Goal: Task Accomplishment & Management: Complete application form

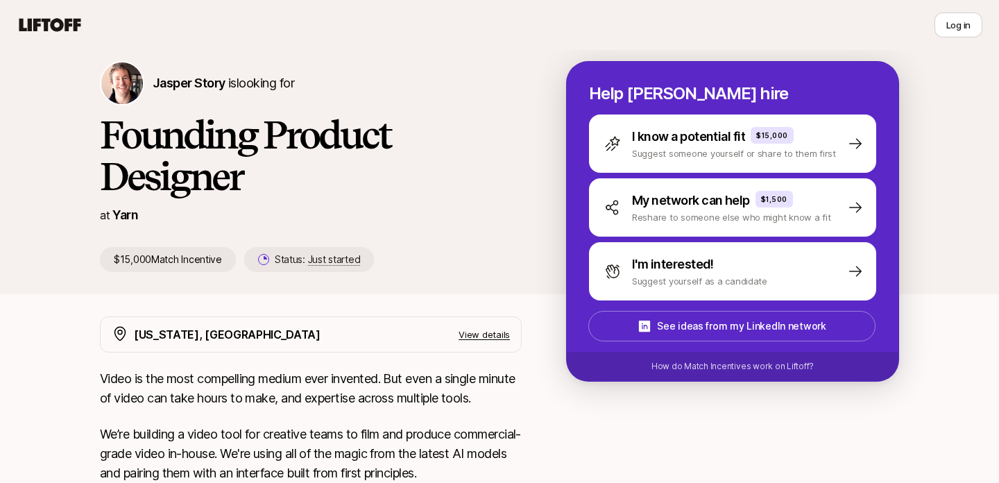
scroll to position [52, 0]
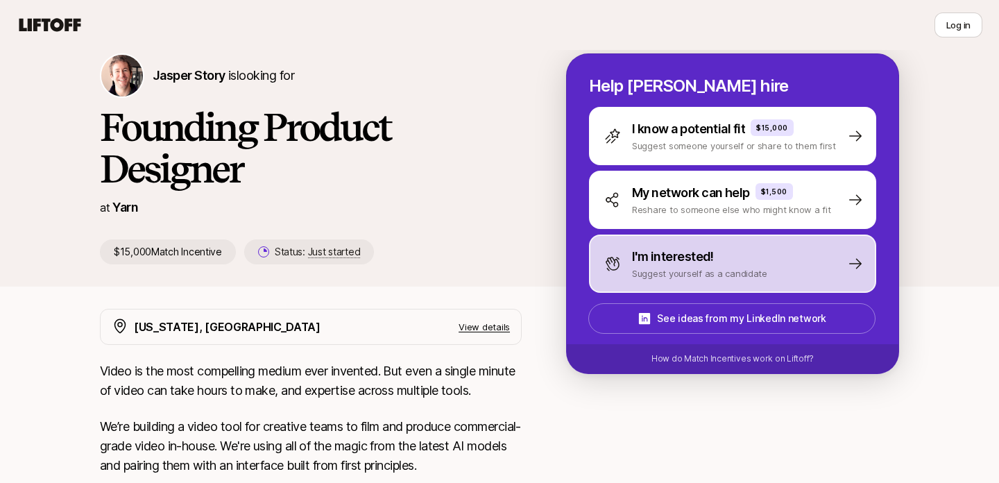
click at [655, 276] on p "Suggest yourself as a candidate" at bounding box center [699, 273] width 135 height 14
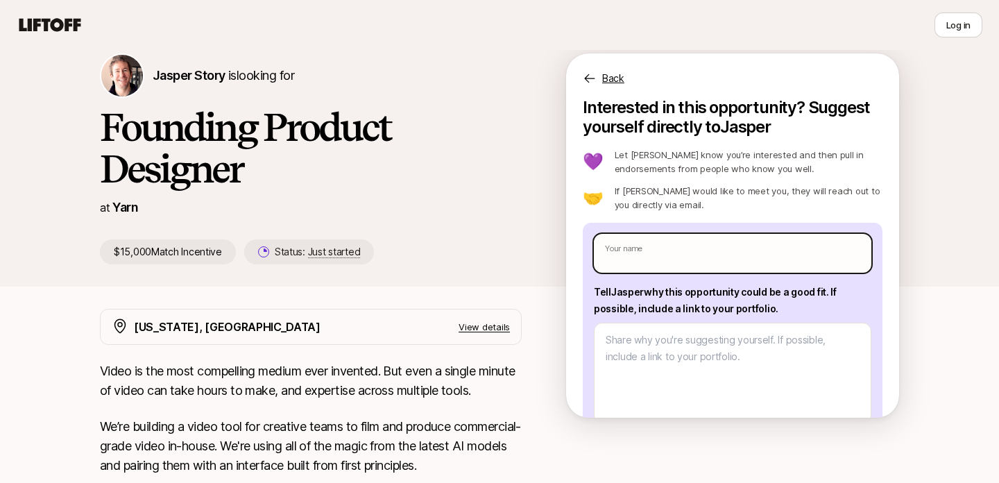
click at [666, 257] on input "text" at bounding box center [732, 253] width 277 height 39
type input "[PERSON_NAME]"
click at [644, 257] on input "[PERSON_NAME]" at bounding box center [732, 253] width 277 height 39
type textarea "x"
type input "[PERSON_NAME]"
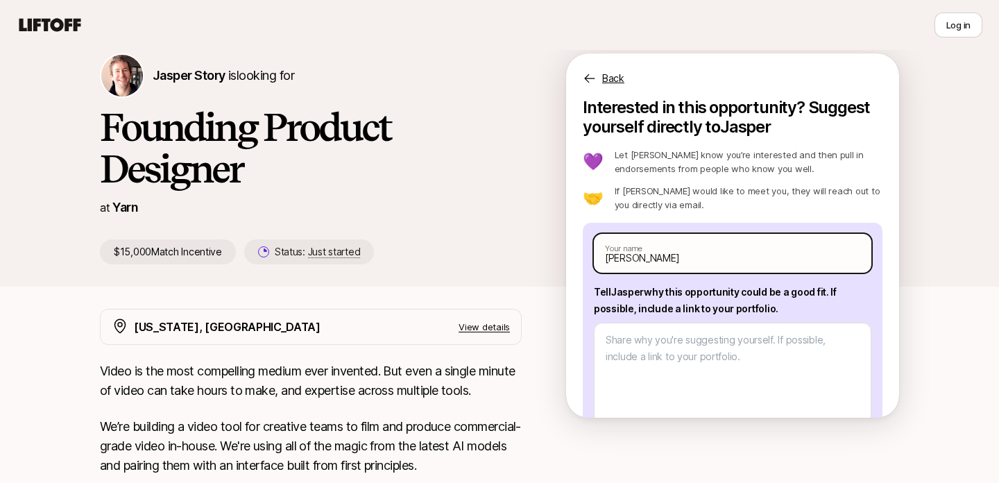
type textarea "x"
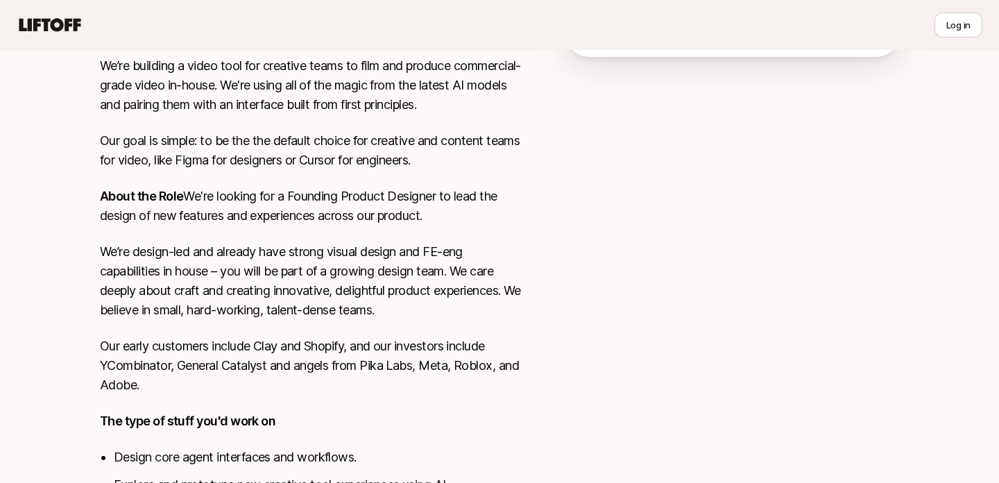
scroll to position [414, 0]
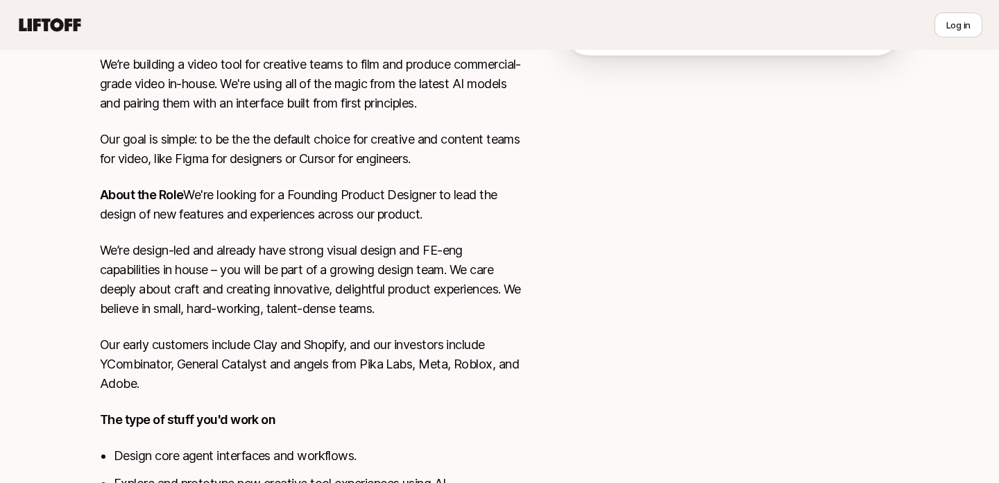
type input "[PERSON_NAME]"
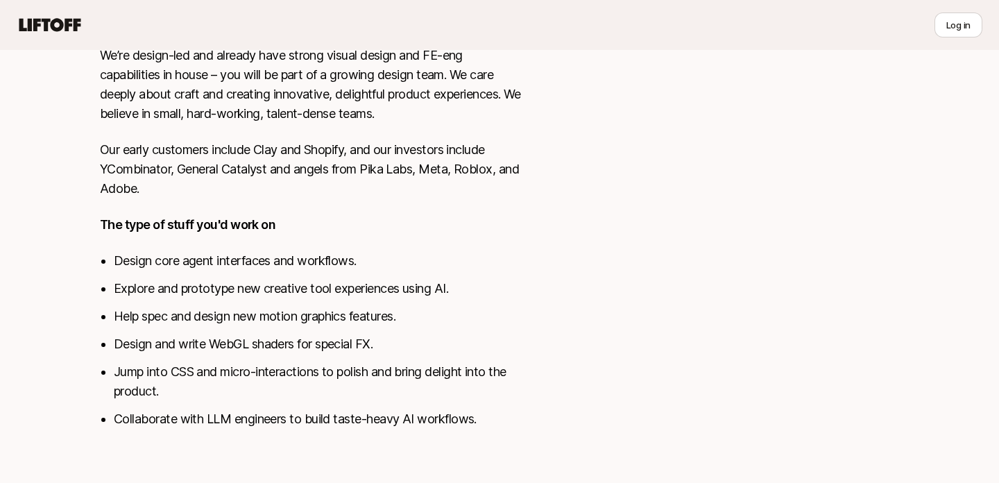
scroll to position [635, 0]
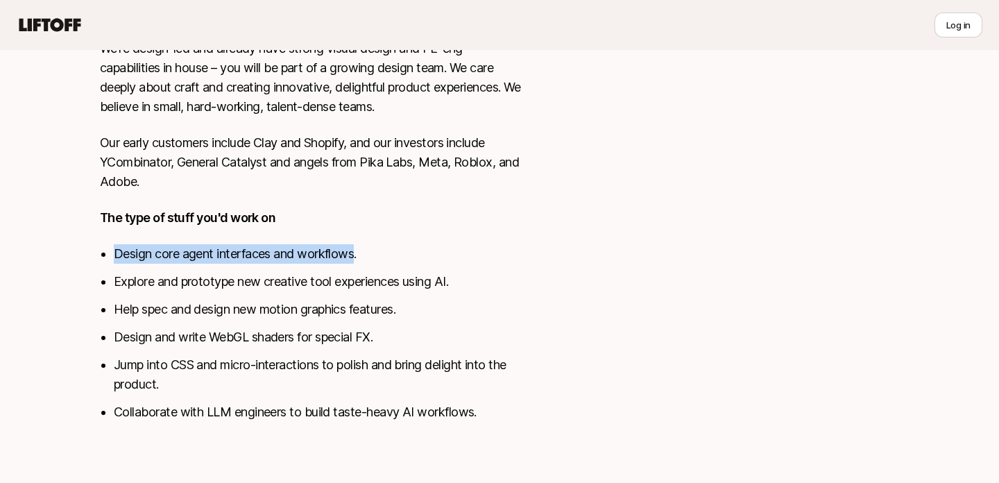
drag, startPoint x: 116, startPoint y: 250, endPoint x: 354, endPoint y: 257, distance: 238.6
click at [355, 257] on li "Design core agent interfaces and workflows." at bounding box center [318, 253] width 408 height 19
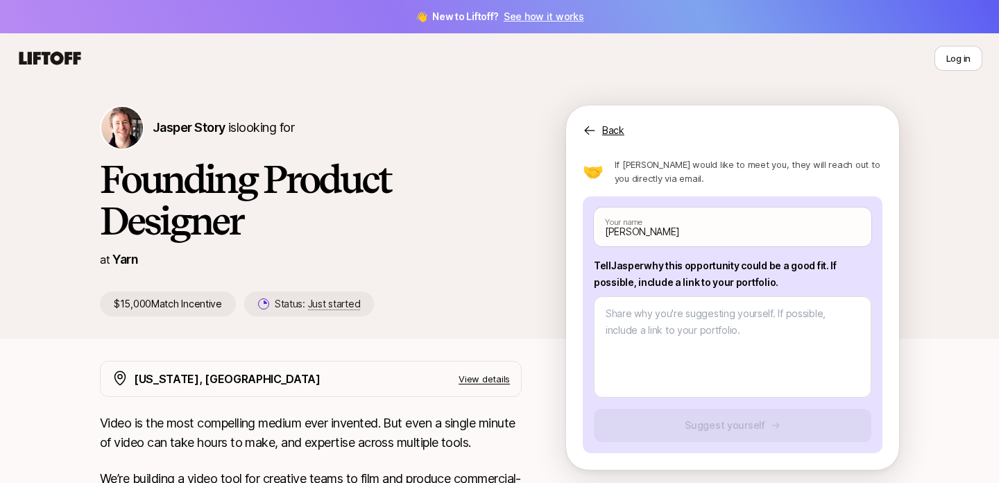
scroll to position [77, 0]
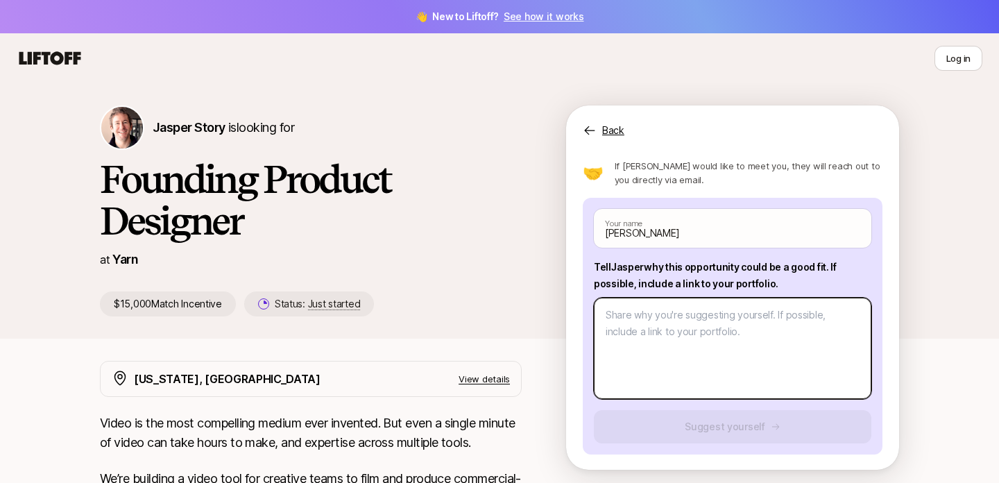
click at [625, 318] on textarea at bounding box center [732, 347] width 277 height 101
click at [624, 322] on textarea at bounding box center [732, 347] width 277 height 101
type textarea "x"
type textarea "H"
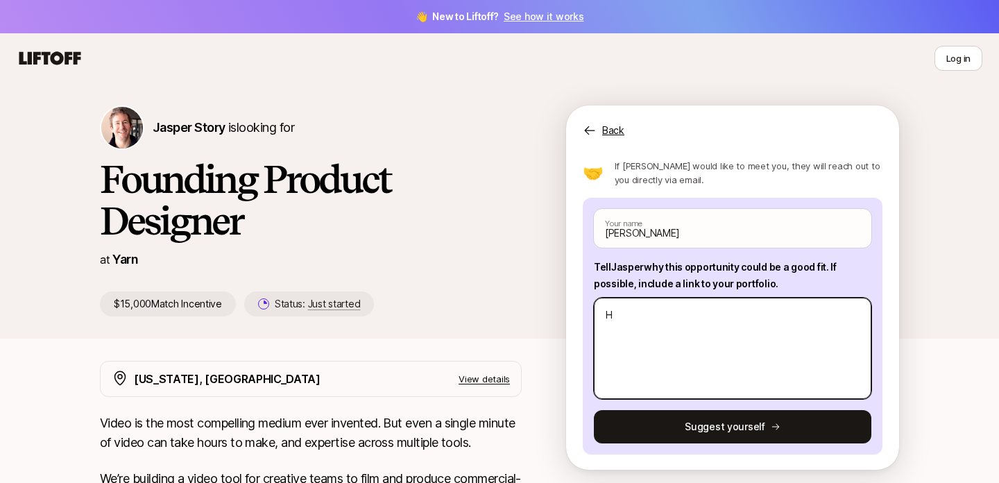
type textarea "x"
type textarea "Hi"
type textarea "x"
type textarea "Hi"
type textarea "x"
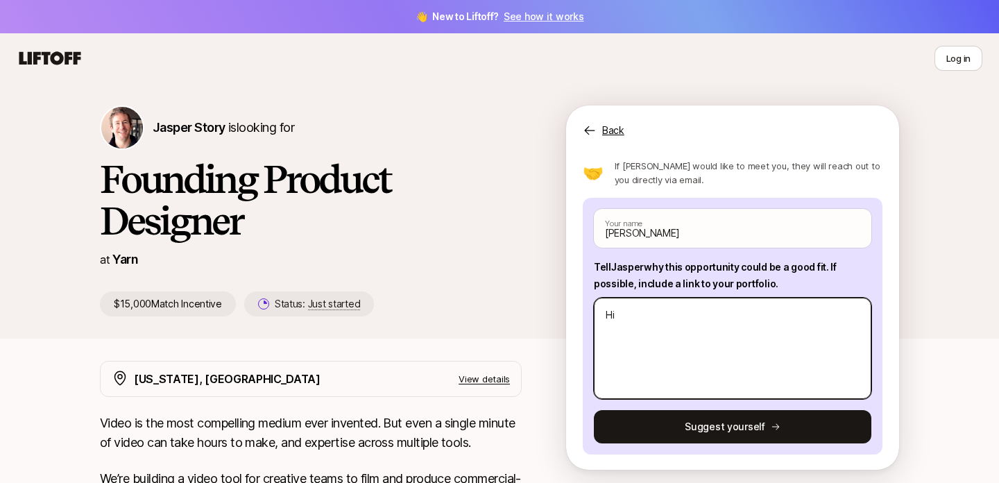
type textarea "Hi J"
type textarea "x"
type textarea "Hi Ja"
type textarea "x"
type textarea "Hi Jas"
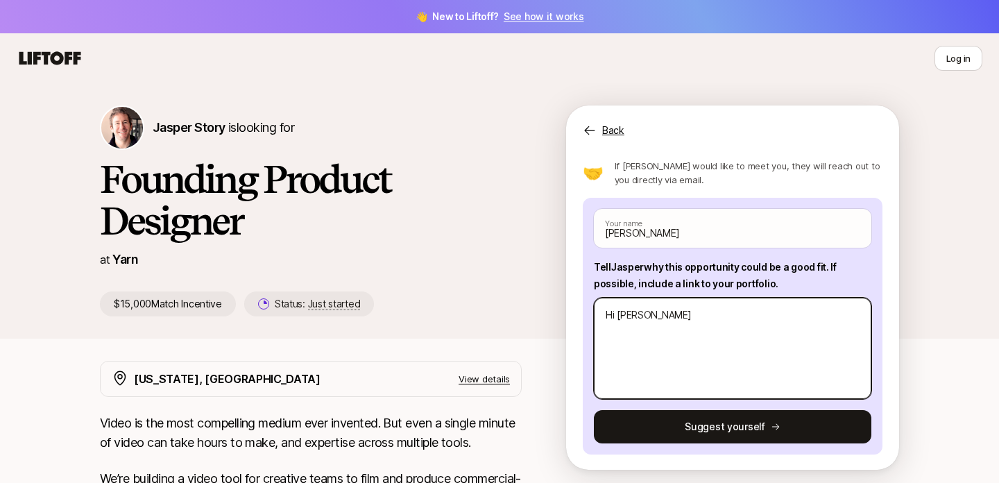
type textarea "x"
type textarea "Hi Jasp"
type textarea "x"
type textarea "Hi Jaspe"
type textarea "x"
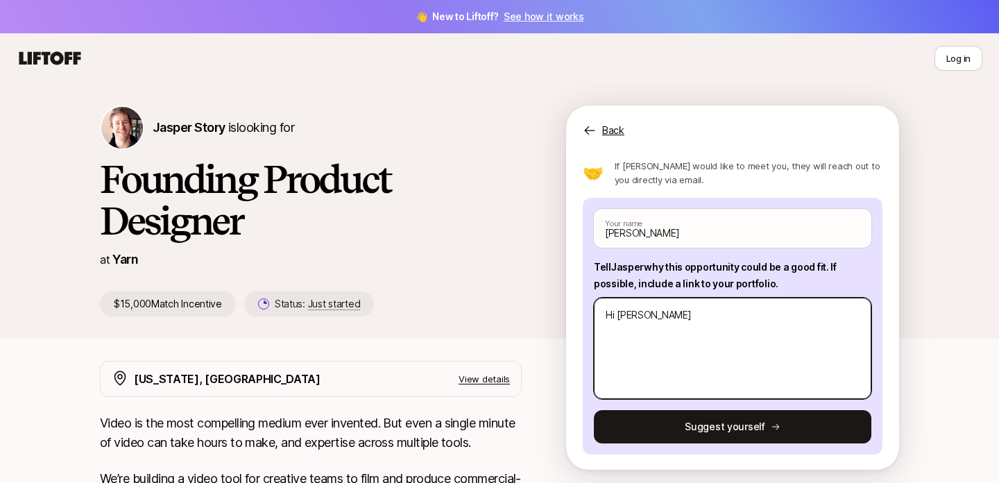
type textarea "Hi Jasper"
type textarea "x"
type textarea "Hi Jasper,"
type textarea "x"
type textarea "Hi Jasper,"
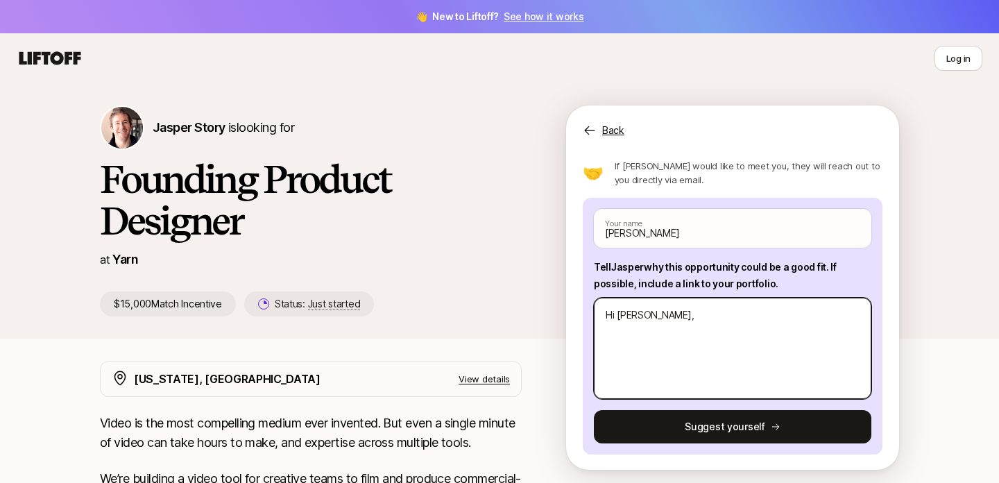
type textarea "x"
type textarea "Hi Jasper, M"
type textarea "x"
type textarea "Hi Jasper, My"
type textarea "x"
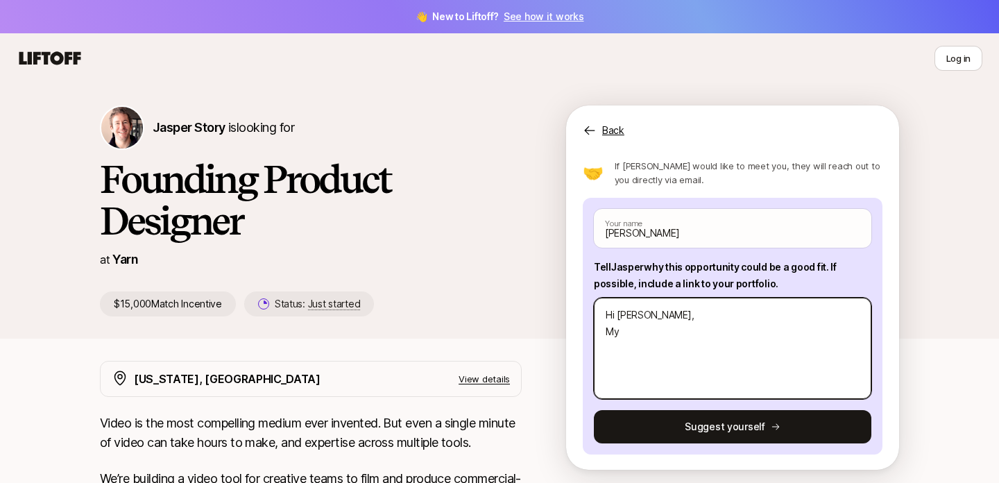
type textarea "Hi Jasper, My n"
type textarea "x"
type textarea "Hi Jasper, My na"
type textarea "x"
type textarea "Hi Jasper, My name"
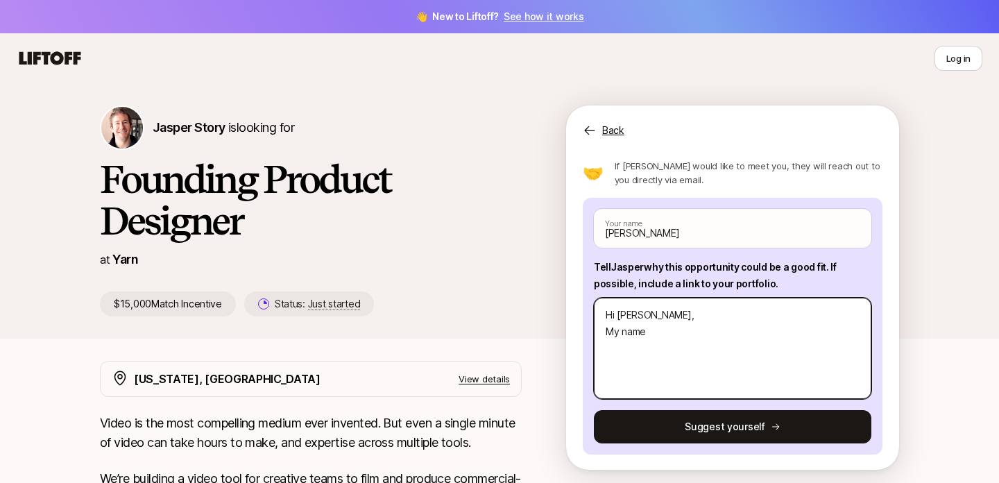
type textarea "x"
type textarea "Hi Jasper, My name"
type textarea "x"
type textarea "Hi Jasper, My name i"
type textarea "x"
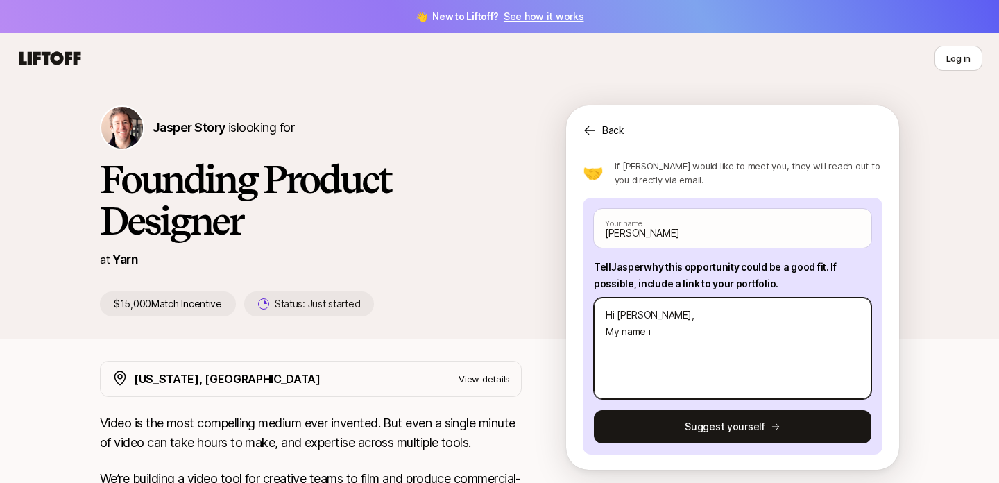
type textarea "Hi Jasper, My name is"
type textarea "x"
type textarea "Hi Jasper, My name is"
type textarea "x"
type textarea "Hi Jasper, My name is S"
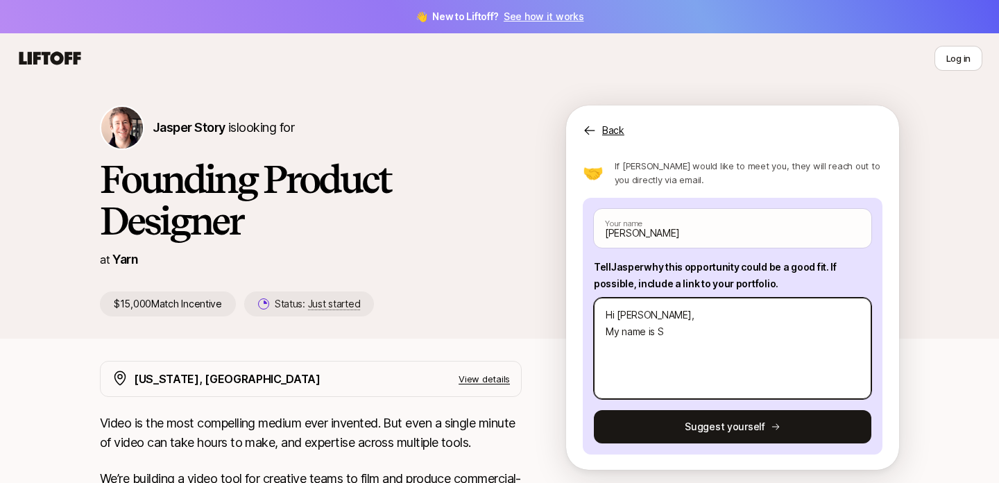
type textarea "x"
type textarea "Hi Jasper, My name is So"
type textarea "x"
type textarea "Hi Jasper, My name is Sof"
type textarea "x"
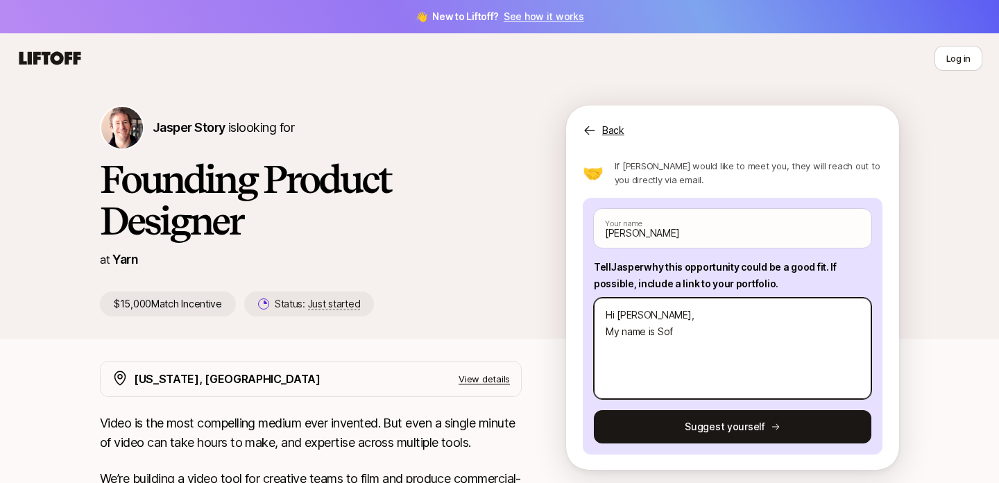
type textarea "Hi Jasper, My name is Sofi"
type textarea "x"
type textarea "Hi Jasper, My name is Sofiy"
type textarea "x"
type textarea "Hi Jasper, My name is Sofiya"
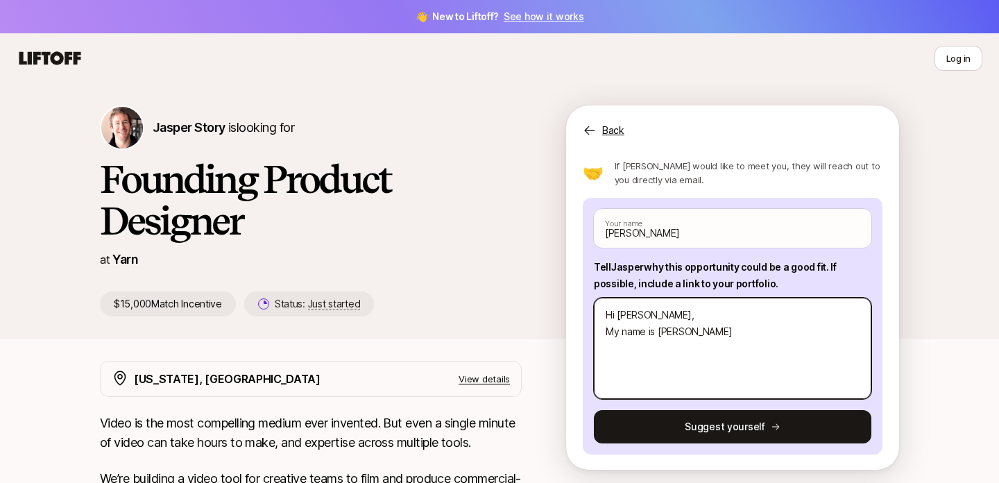
type textarea "x"
type textarea "Hi Jasper, My name is Sofiya"
type textarea "x"
type textarea "Hi Jasper, My name is Sofiya a"
type textarea "x"
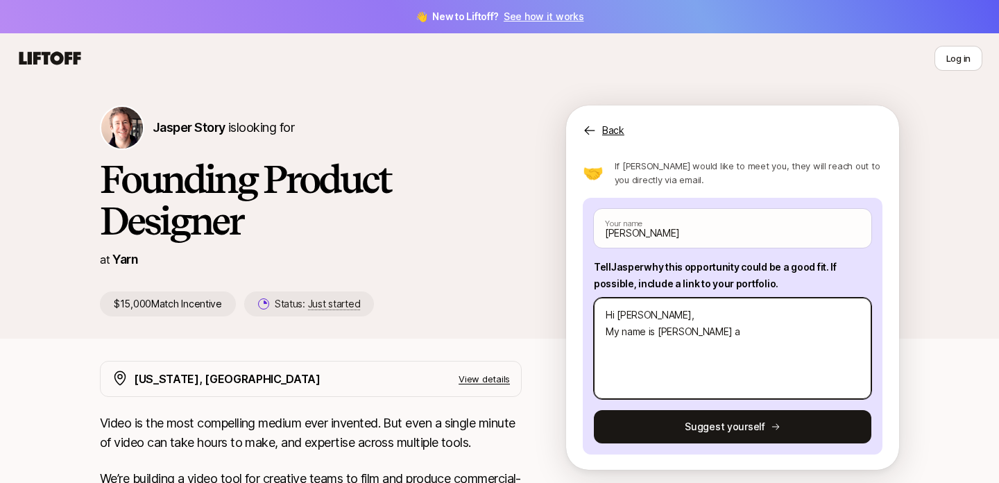
type textarea "Hi Jasper, My name is Sofiya an"
type textarea "x"
type textarea "Hi Jasper, My name is Sofiya and"
type textarea "x"
type textarea "Hi Jasper, My name is Sofiya and"
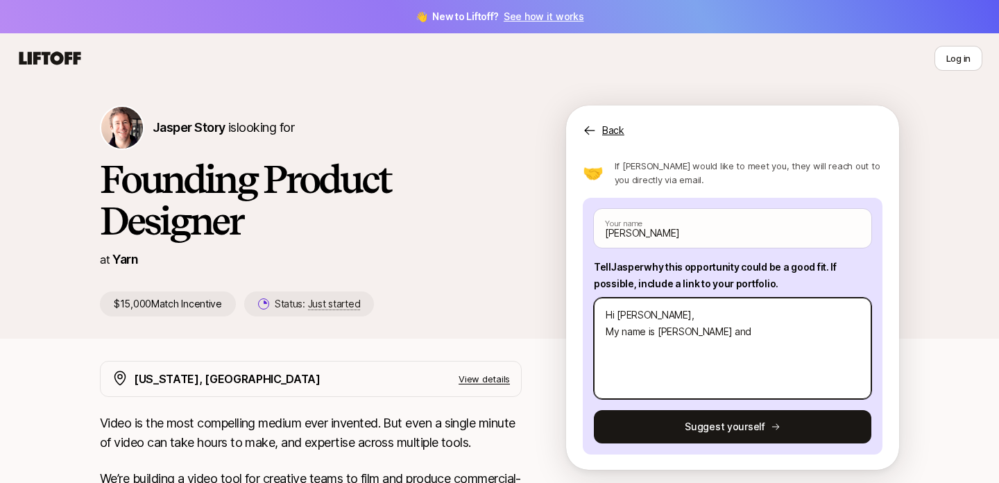
type textarea "x"
type textarea "Hi Jasper, My name is Sofiya and I"
type textarea "x"
type textarea "Hi Jasper, My name is Sofiya and I'"
type textarea "x"
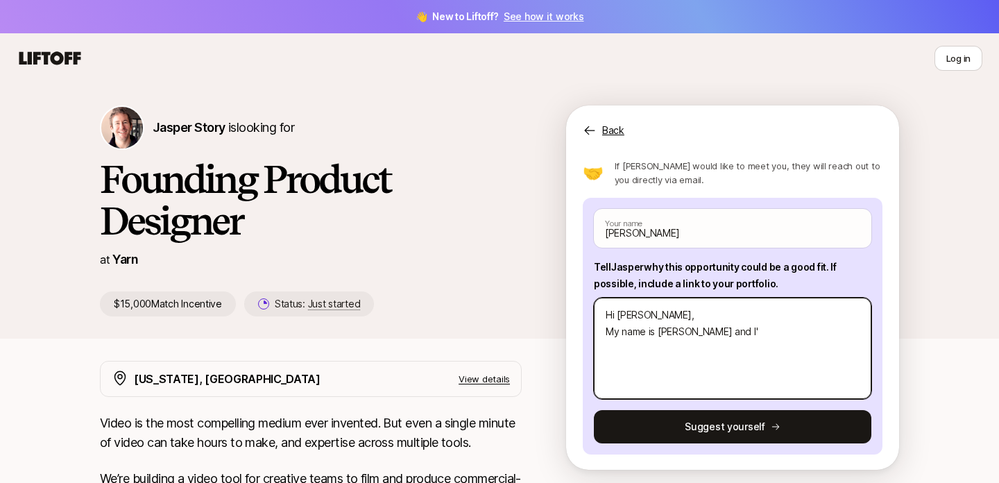
type textarea "Hi Jasper, My name is Sofiya and I'm"
type textarea "x"
type textarea "Hi Jasper, My name is Sofiya and I'm"
type textarea "x"
type textarea "Hi Jasper, My name is Sofiya and I'm a"
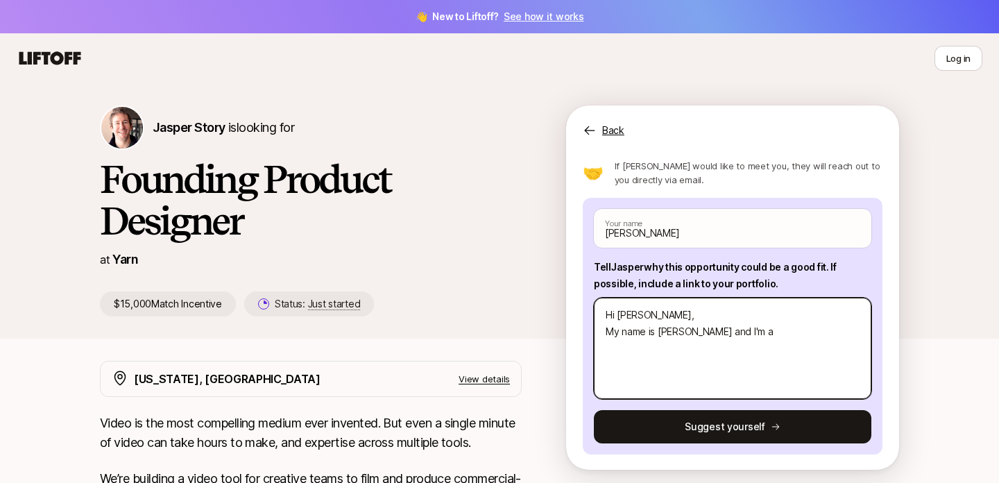
type textarea "x"
type textarea "Hi Jasper, My name is Sofiya and I'm a"
type textarea "x"
type textarea "Hi Jasper, My name is Sofiya and I'm a P"
type textarea "x"
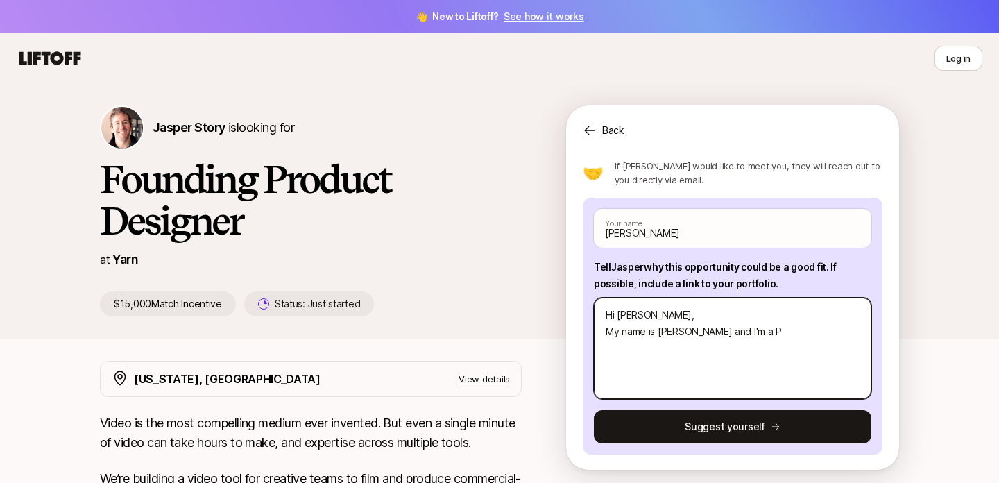
type textarea "Hi Jasper, My name is Sofiya and I'm a Pr"
type textarea "x"
type textarea "Hi Jasper, My name is Sofiya and I'm a Pro"
type textarea "x"
type textarea "Hi Jasper, My name is Sofiya and I'm a Prod"
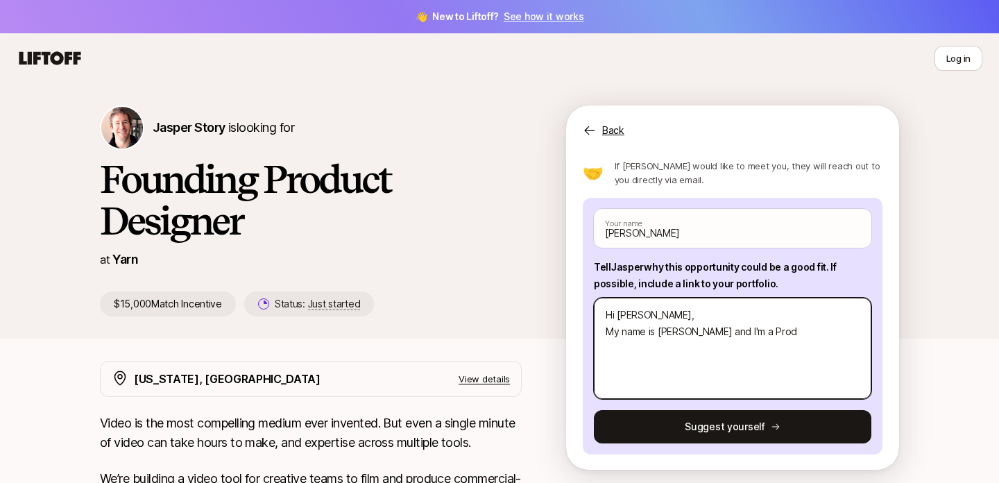
type textarea "x"
type textarea "Hi Jasper, My name is Sofiya and I'm a Produ"
type textarea "x"
type textarea "Hi Jasper, My name is Sofiya and I'm a Produc"
type textarea "x"
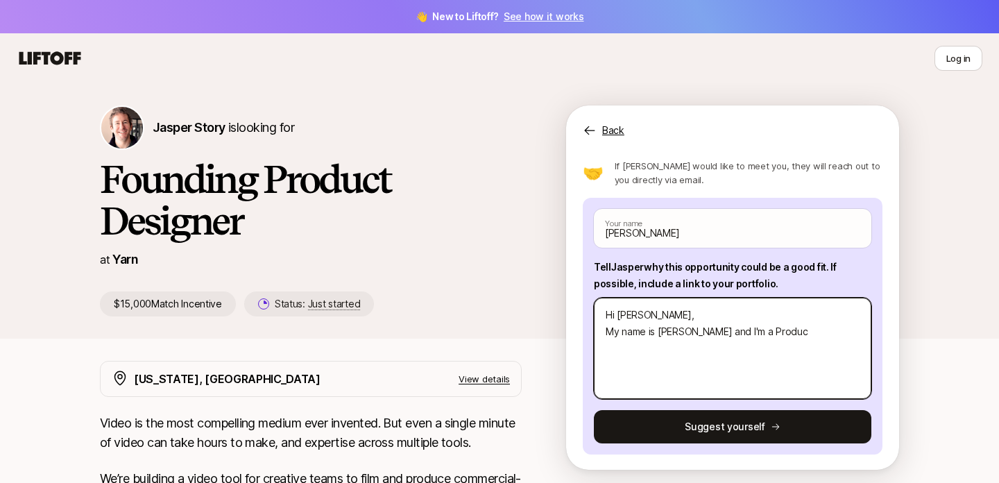
type textarea "Hi Jasper, My name is Sofiya and I'm a Product"
type textarea "x"
type textarea "Hi Jasper, My name is Sofiya and I'm a Product"
type textarea "x"
type textarea "Hi Jasper, My name is Sofiya and I'm a Product D"
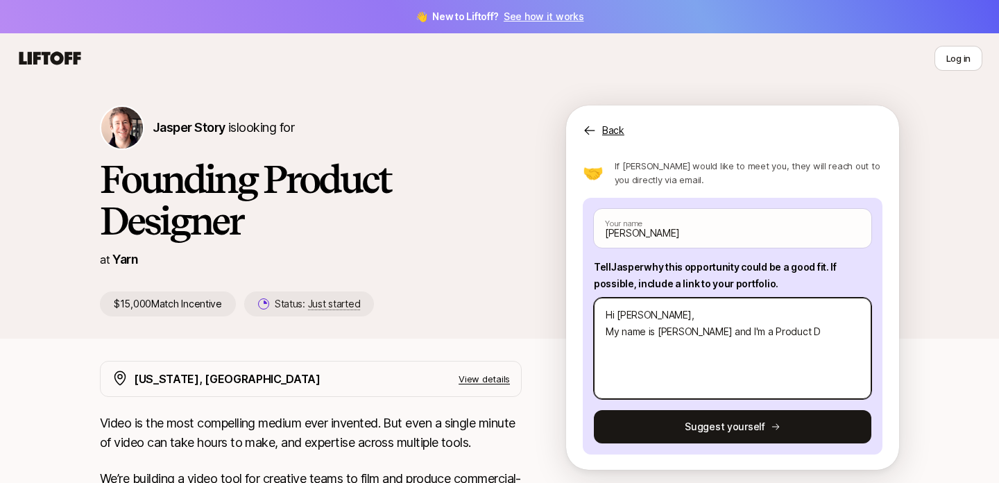
type textarea "x"
type textarea "Hi Jasper, My name is Sofiya and I'm a Product De"
type textarea "x"
type textarea "Hi Jasper, My name is Sofiya and I'm a Product Des"
type textarea "x"
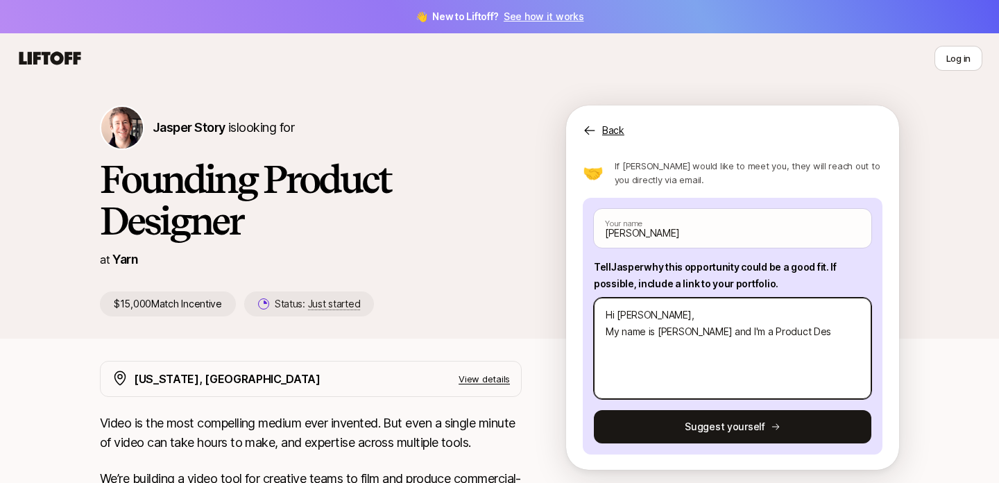
type textarea "Hi Jasper, My name is Sofiya and I'm a Product Desi"
type textarea "x"
type textarea "Hi Jasper, My name is Sofiya and I'm a Product Desig"
type textarea "x"
type textarea "Hi Jasper, My name is Sofiya and I'm a Product Design"
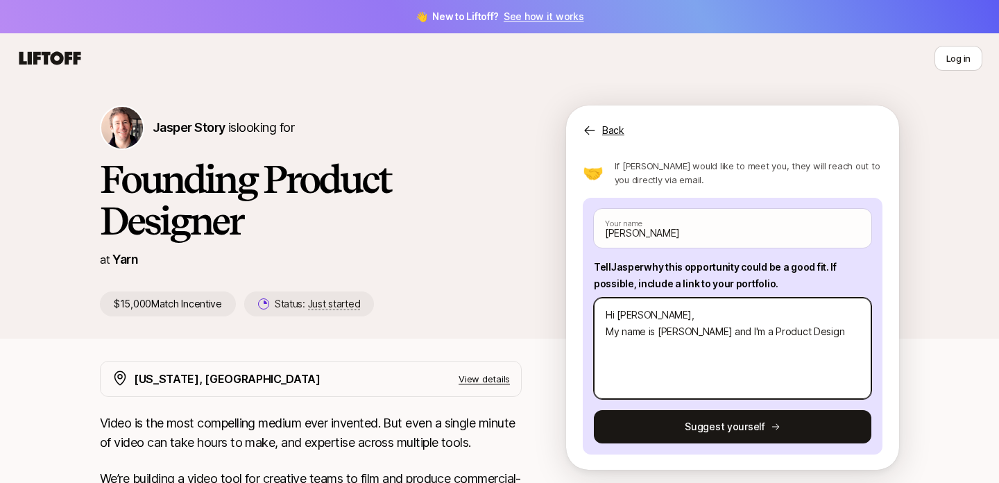
type textarea "x"
type textarea "Hi Jasper, My name is Sofiya and I'm a Product Designe"
type textarea "x"
type textarea "Hi Jasper, My name is Sofiya and I'm a Product Designer"
type textarea "x"
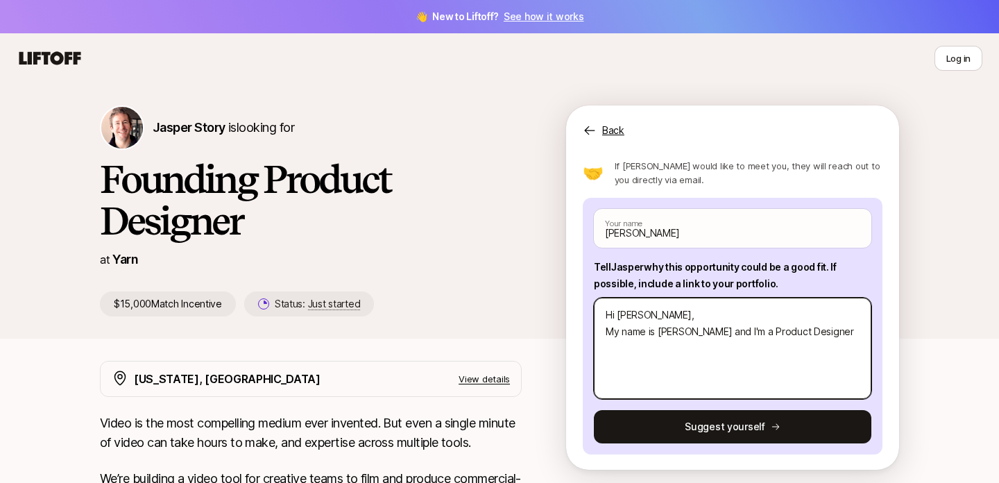
type textarea "Hi Jasper, My name is Sofiya and I'm a Product Designer"
type textarea "x"
type textarea "Hi Jasper, My name is Sofiya and I'm a Product Designer w"
type textarea "x"
type textarea "Hi Jasper, My name is Sofiya and I'm a Product Designer wi"
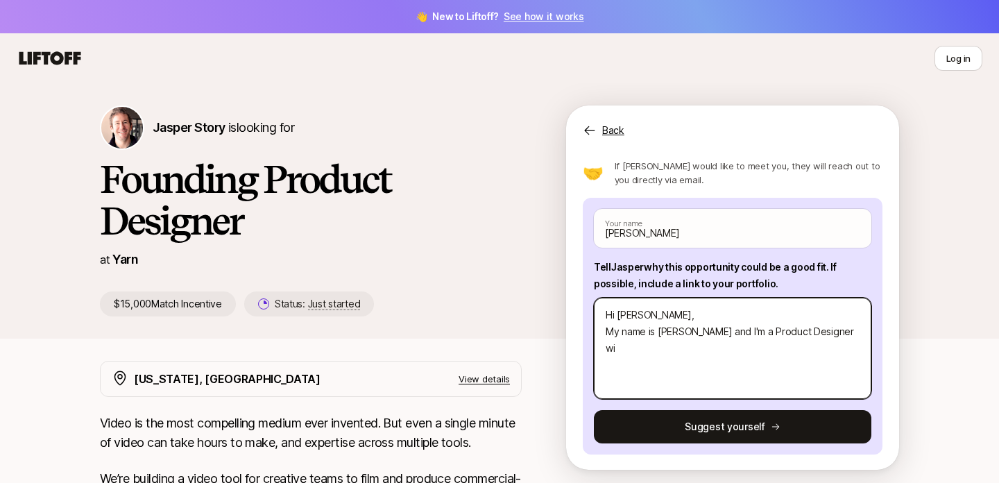
type textarea "x"
type textarea "Hi Jasper, My name is Sofiya and I'm a Product Designer wit"
type textarea "x"
type textarea "Hi Jasper, My name is Sofiya and I'm a Product Designer with"
type textarea "x"
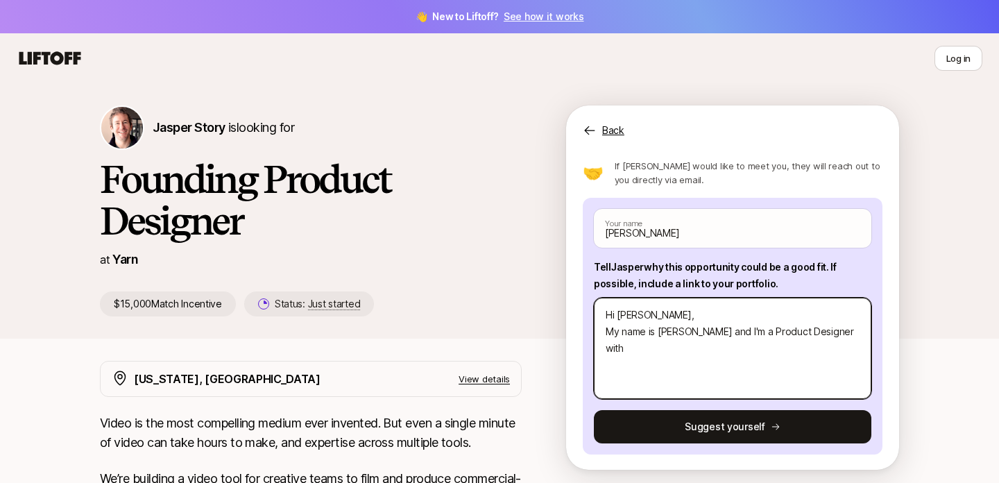
type textarea "Hi Jasper, My name is Sofiya and I'm a Product Designer with"
paste textarea "experience designing enterprise-scale solutions, I’ve built my career on simpli…"
type textarea "x"
type textarea "Hi Jasper, My name is Sofiya and I'm a Product Designer with experience designi…"
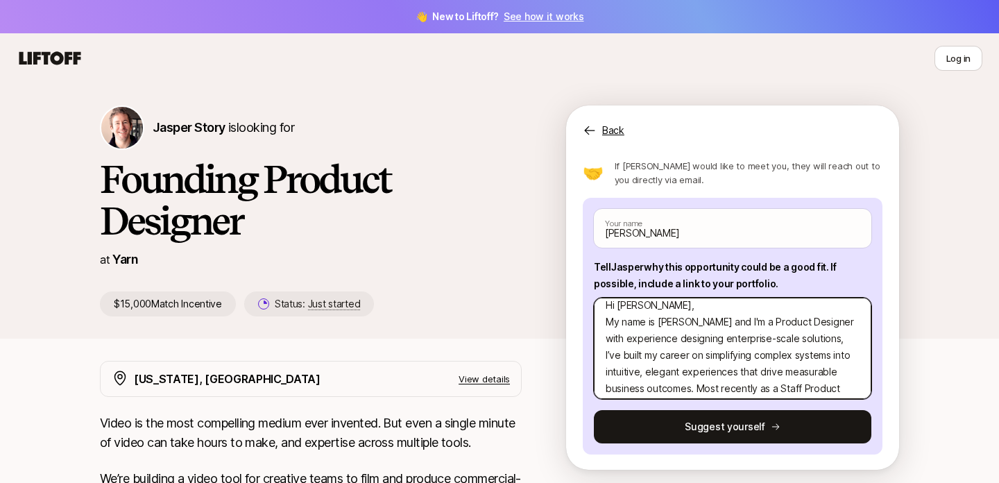
scroll to position [0, 0]
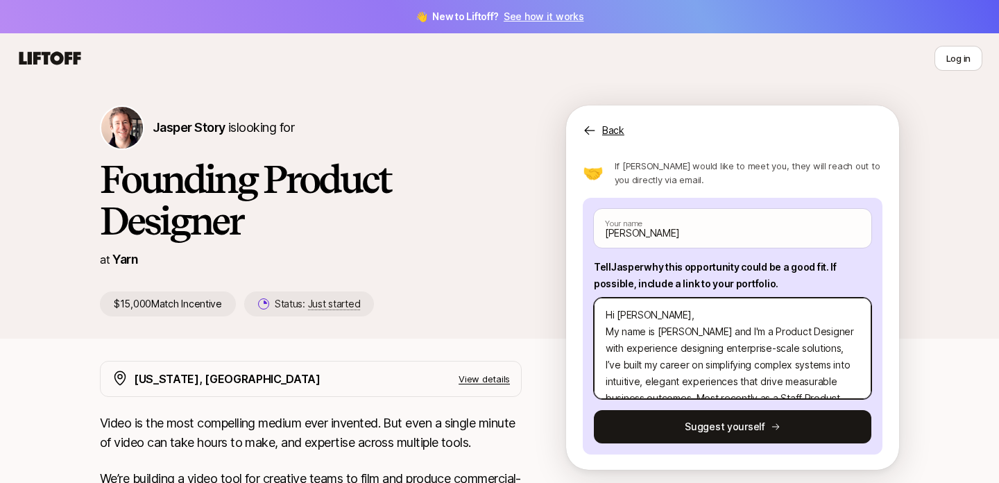
drag, startPoint x: 816, startPoint y: 349, endPoint x: 664, endPoint y: 369, distance: 153.8
click at [664, 369] on textarea "Hi Jasper, My name is Sofiya and I'm a Product Designer with experience designi…" at bounding box center [732, 347] width 277 height 101
type textarea "x"
type textarea "Hi Jasper, My name is Sofiya and I'm a Product Designer with experience designi…"
type textarea "x"
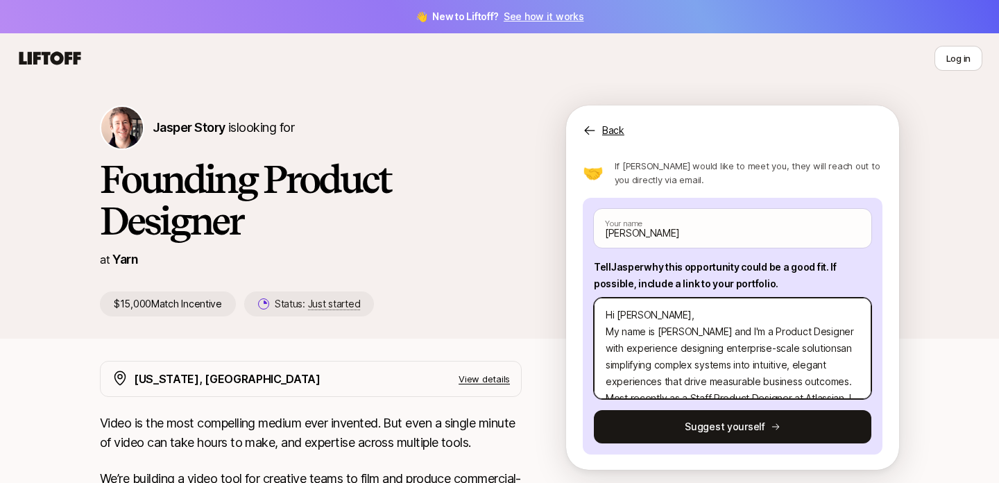
type textarea "Hi Jasper, My name is Sofiya and I'm a Product Designer with experience designi…"
click at [815, 345] on textarea "Hi Jasper, My name is Sofiya and I'm a Product Designer with experience designi…" at bounding box center [732, 347] width 277 height 101
type textarea "x"
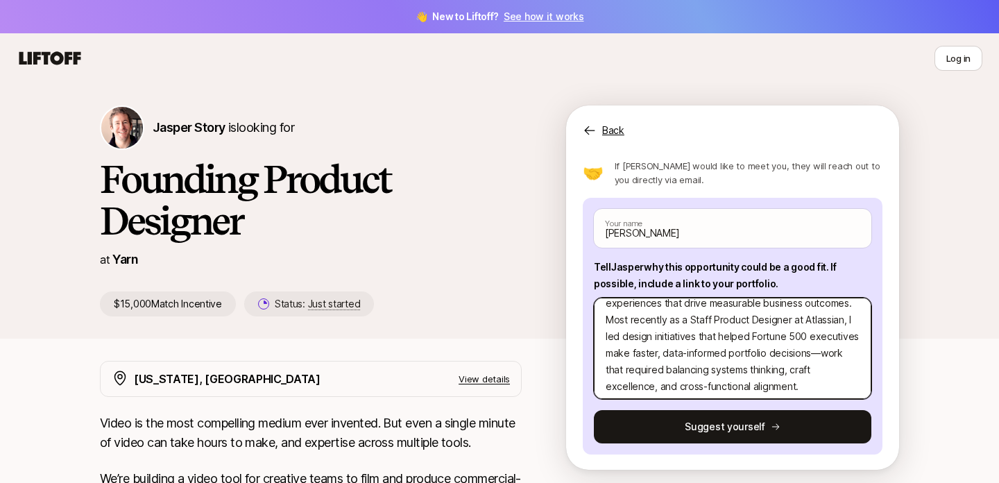
scroll to position [83, 0]
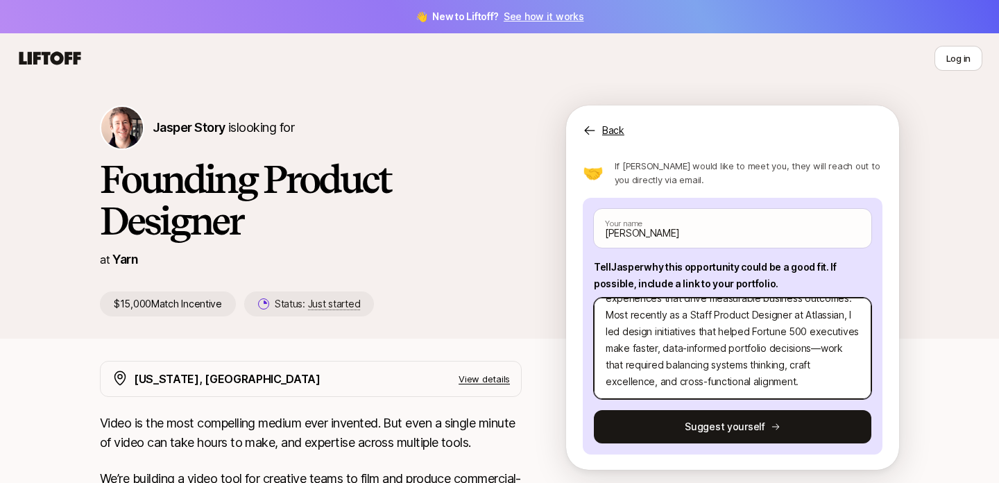
type textarea "Hi Jasper, My name is Sofiya and I'm a Product Designer with experience designi…"
click at [808, 383] on textarea "Hi Jasper, My name is Sofiya and I'm a Product Designer with experience designi…" at bounding box center [732, 347] width 277 height 101
type textarea "x"
type textarea "Hi Jasper, My name is Sofiya and I'm a Product Designer with experience designi…"
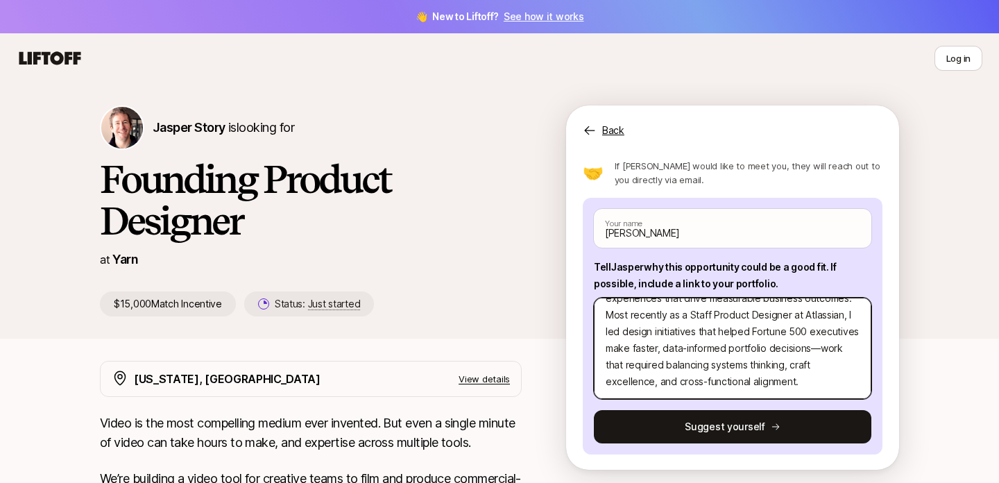
paste textarea "What excites me about Airtable is your mission to empower people closest to the…"
type textarea "x"
type textarea "Hi Jasper, My name is Sofiya and I'm a Product Designer with experience designi…"
drag, startPoint x: 607, startPoint y: 347, endPoint x: 753, endPoint y: 353, distance: 145.8
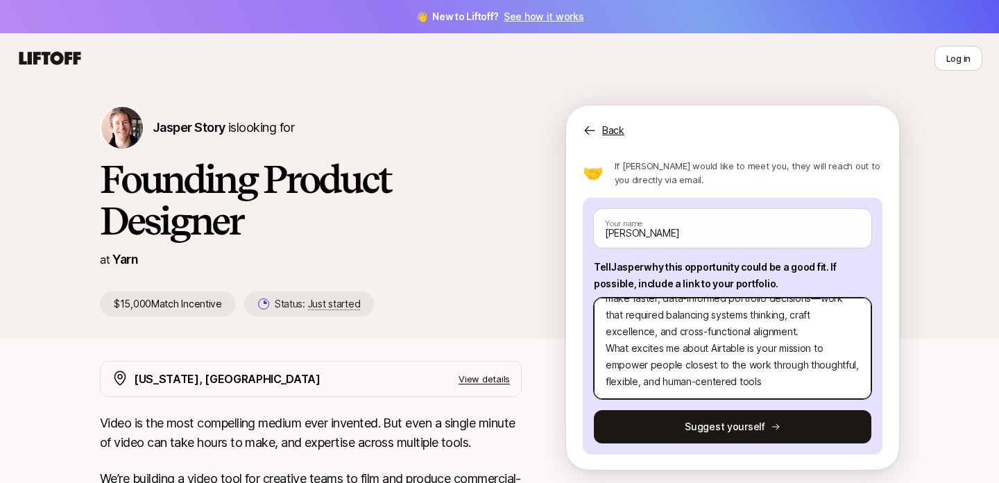
click at [753, 353] on textarea "Hi Jasper, My name is Sofiya and I'm a Product Designer with experience designi…" at bounding box center [732, 347] width 277 height 101
type textarea "x"
type textarea "Hi Jasper, My name is Sofiya and I'm a Product Designer with experience designi…"
type textarea "x"
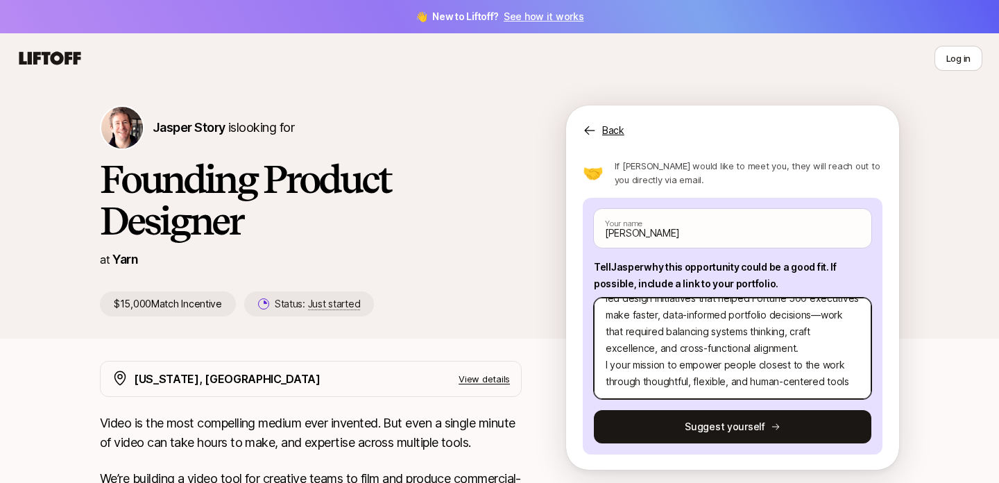
type textarea "Hi Jasper, My name is Sofiya and I'm a Product Designer with experience designi…"
type textarea "x"
type textarea "Hi Jasper, My name is Sofiya and I'm a Product Designer with experience designi…"
type textarea "x"
type textarea "Hi Jasper, My name is Sofiya and I'm a Product Designer with experience designi…"
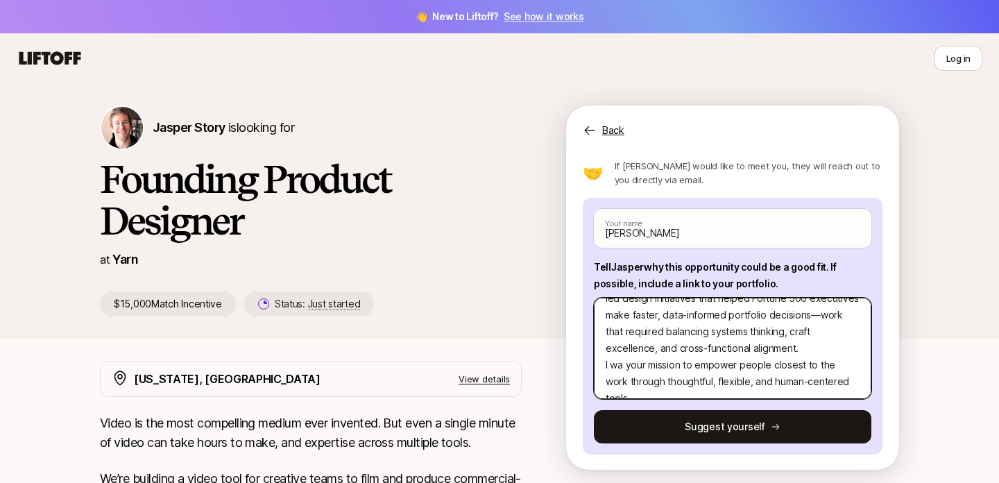
type textarea "x"
type textarea "Hi Jasper, My name is Sofiya and I'm a Product Designer with experience designi…"
type textarea "x"
type textarea "Hi Jasper, My name is Sofiya and I'm a Product Designer with experience designi…"
type textarea "x"
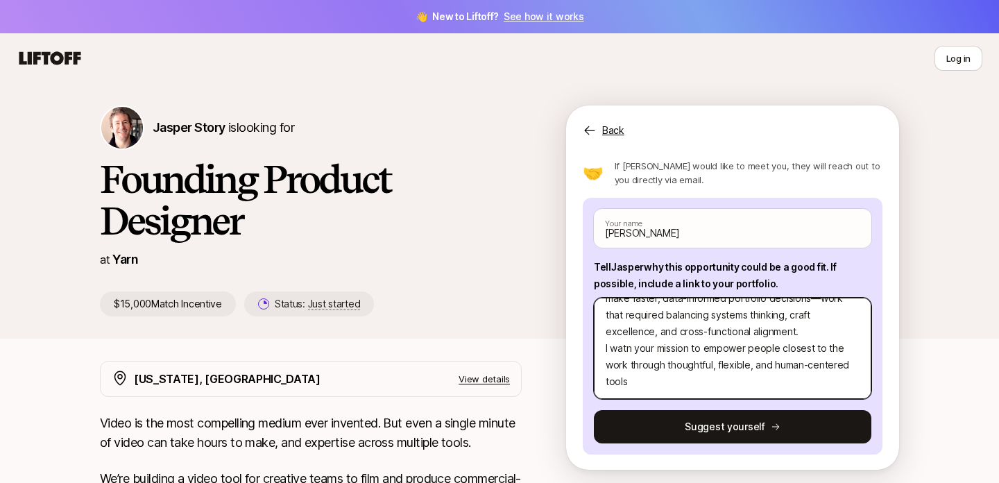
type textarea "Hi Jasper, My name is Sofiya and I'm a Product Designer with experience designi…"
type textarea "x"
type textarea "Hi Jasper, My name is Sofiya and I'm a Product Designer with experience designi…"
type textarea "x"
type textarea "Hi Jasper, My name is Sofiya and I'm a Product Designer with experience designi…"
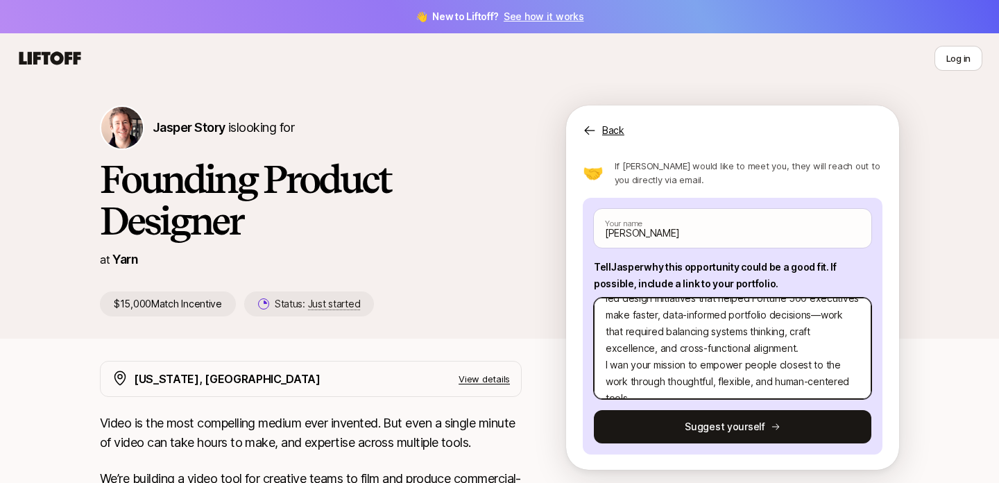
scroll to position [133, 0]
type textarea "x"
type textarea "Hi Jasper, My name is Sofiya and I'm a Product Designer with experience designi…"
type textarea "x"
type textarea "Hi Jasper, My name is Sofiya and I'm a Product Designer with experience designi…"
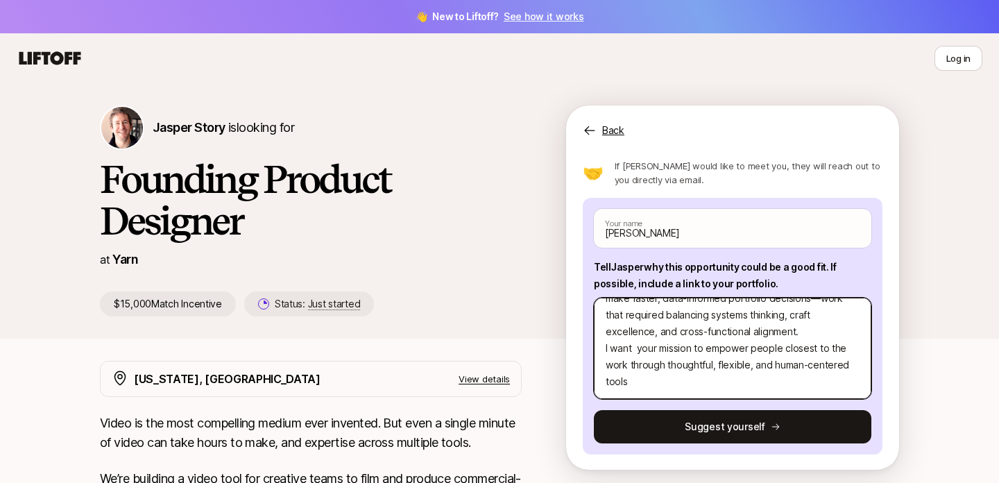
type textarea "x"
type textarea "Hi Jasper, My name is Sofiya and I'm a Product Designer with experience designi…"
type textarea "x"
type textarea "Hi Jasper, My name is Sofiya and I'm a Product Designer with experience designi…"
type textarea "x"
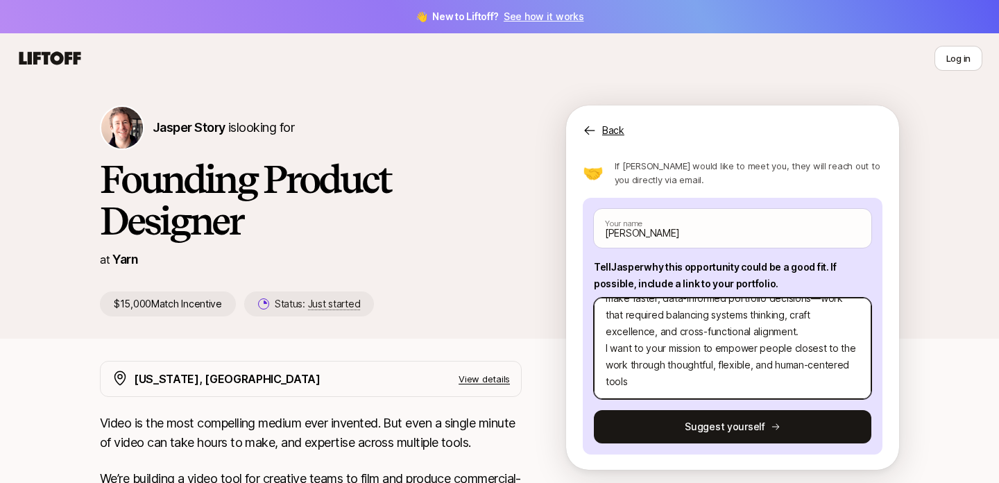
type textarea "Hi Jasper, My name is Sofiya and I'm a Product Designer with experience designi…"
type textarea "x"
type textarea "Hi Jasper, My name is Sofiya and I'm a Product Designer with experience designi…"
type textarea "x"
type textarea "Hi Jasper, My name is Sofiya and I'm a Product Designer with experience designi…"
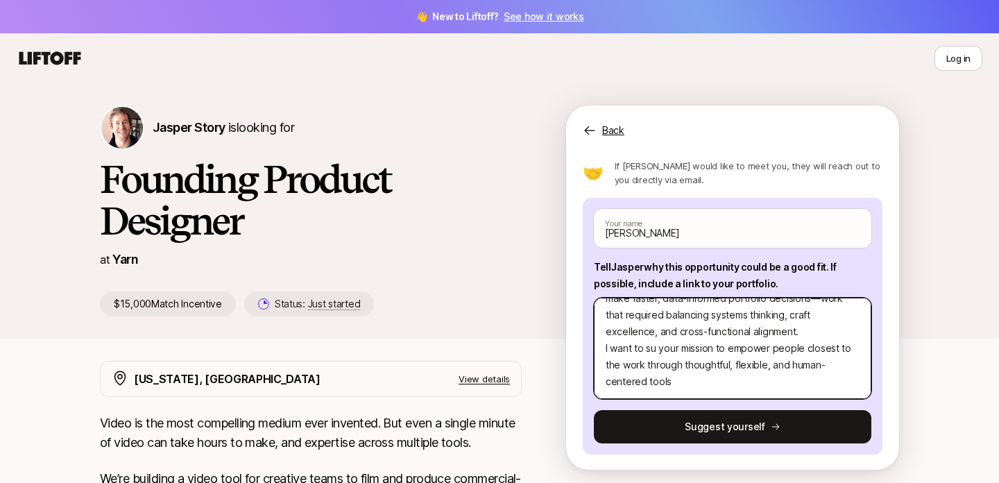
type textarea "x"
type textarea "Hi Jasper, My name is Sofiya and I'm a Product Designer with experience designi…"
type textarea "x"
type textarea "Hi Jasper, My name is Sofiya and I'm a Product Designer with experience designi…"
type textarea "x"
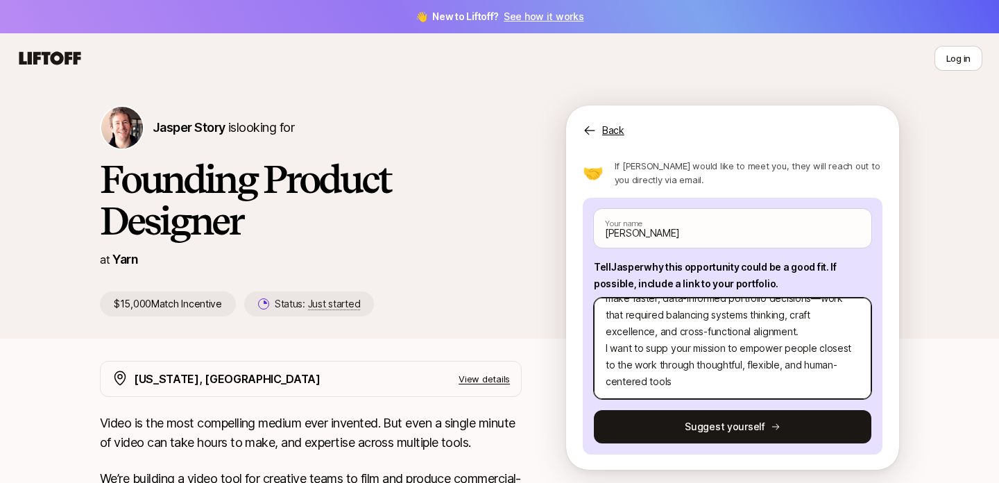
type textarea "Hi Jasper, My name is Sofiya and I'm a Product Designer with experience designi…"
type textarea "x"
type textarea "Hi Jasper, My name is Sofiya and I'm a Product Designer with experience designi…"
type textarea "x"
type textarea "Hi Jasper, My name is Sofiya and I'm a Product Designer with experience designi…"
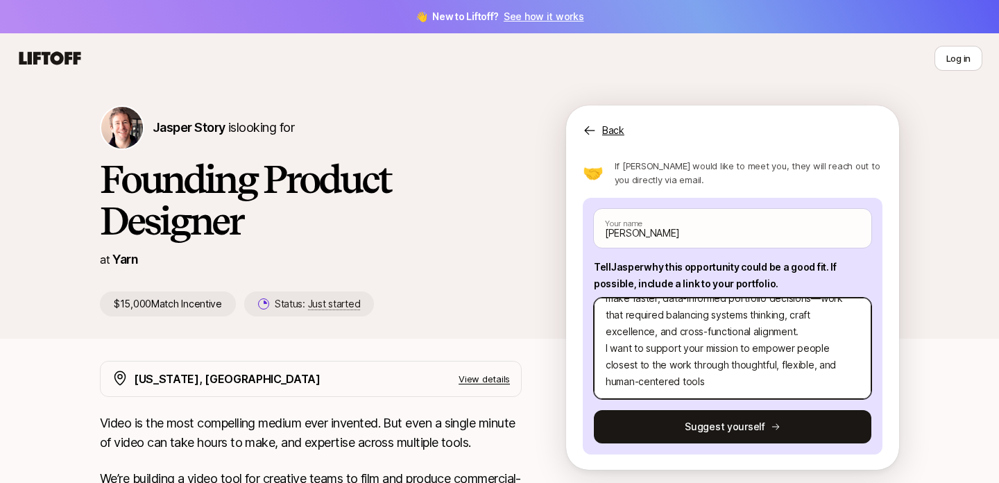
type textarea "x"
type textarea "Hi Jasper, My name is Sofiya and I'm a Product Designer with experience designi…"
type textarea "x"
type textarea "Hi Jasper, My name is Sofiya and I'm a Product Designer with experience designi…"
type textarea "x"
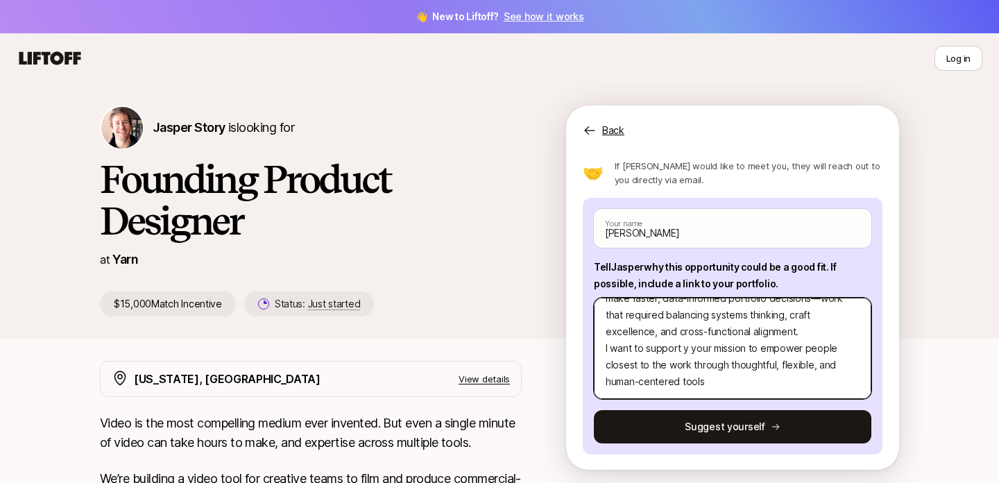
type textarea "Hi Jasper, My name is Sofiya and I'm a Product Designer with experience designi…"
type textarea "x"
type textarea "Hi Jasper, My name is Sofiya and I'm a Product Designer with experience designi…"
type textarea "x"
type textarea "Hi Jasper, My name is Sofiya and I'm a Product Designer with experience designi…"
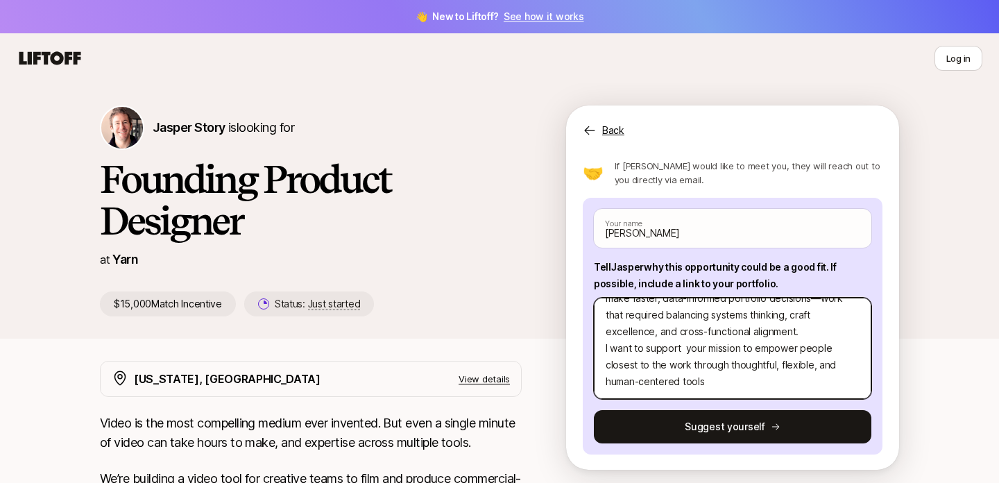
type textarea "x"
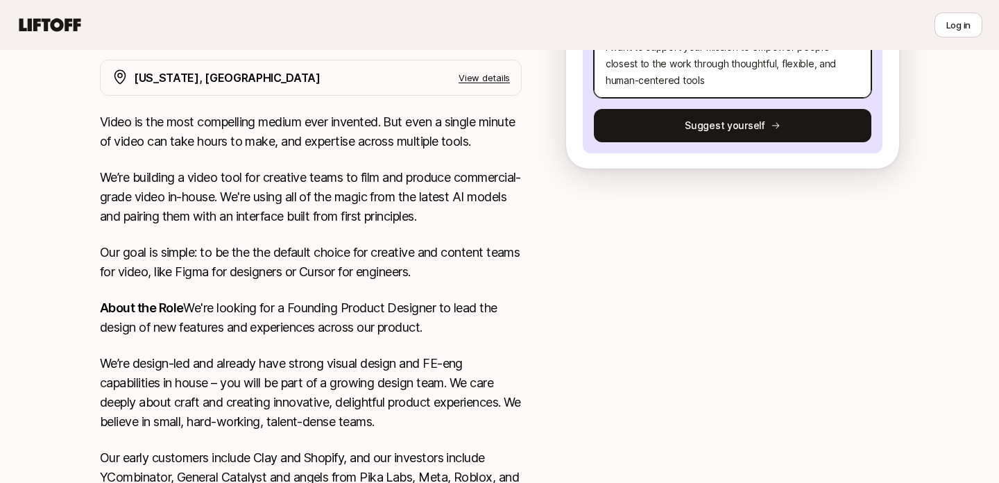
scroll to position [297, 0]
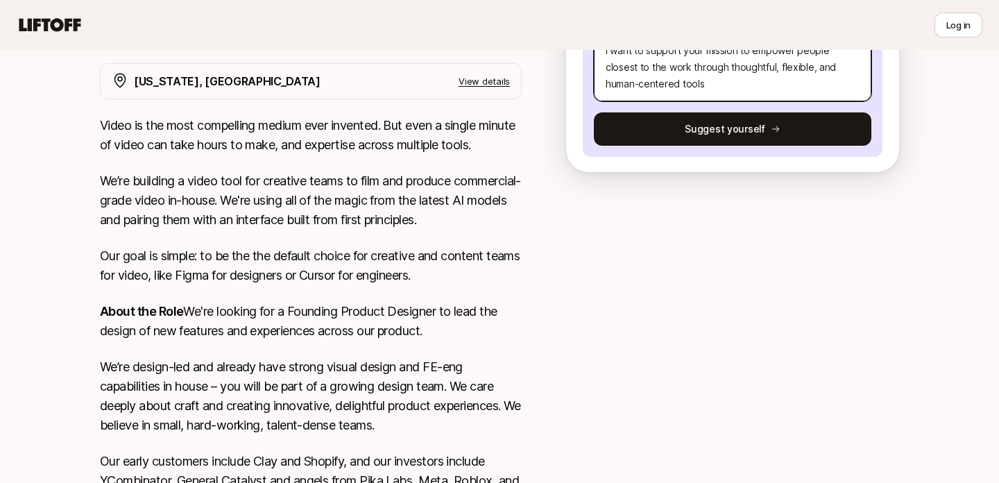
type textarea "Hi Jasper, My name is Sofiya and I'm a Product Designer with experience designi…"
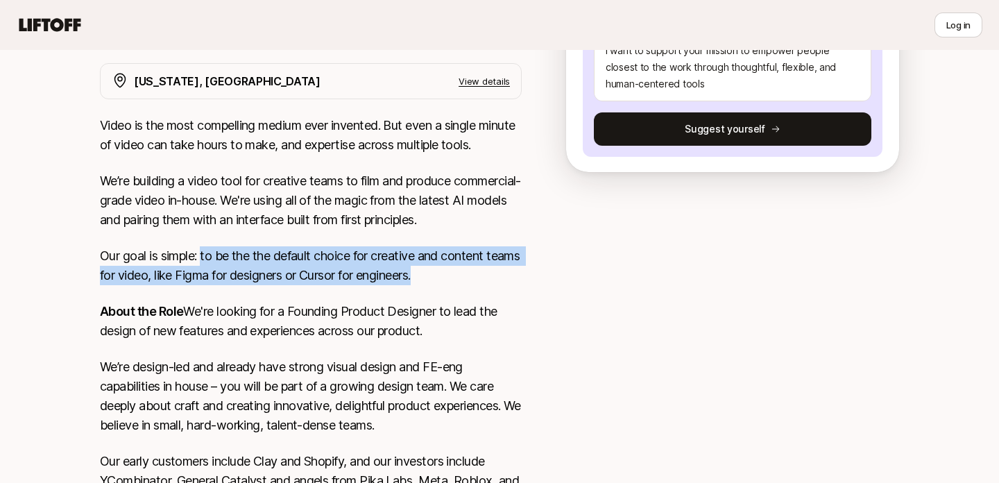
drag, startPoint x: 204, startPoint y: 256, endPoint x: 463, endPoint y: 279, distance: 259.7
click at [463, 279] on p "Our goal is simple: to be the the default choice for creative and content teams…" at bounding box center [311, 265] width 422 height 39
copy p "to be the the default choice for creative and content teams for video, like Fig…"
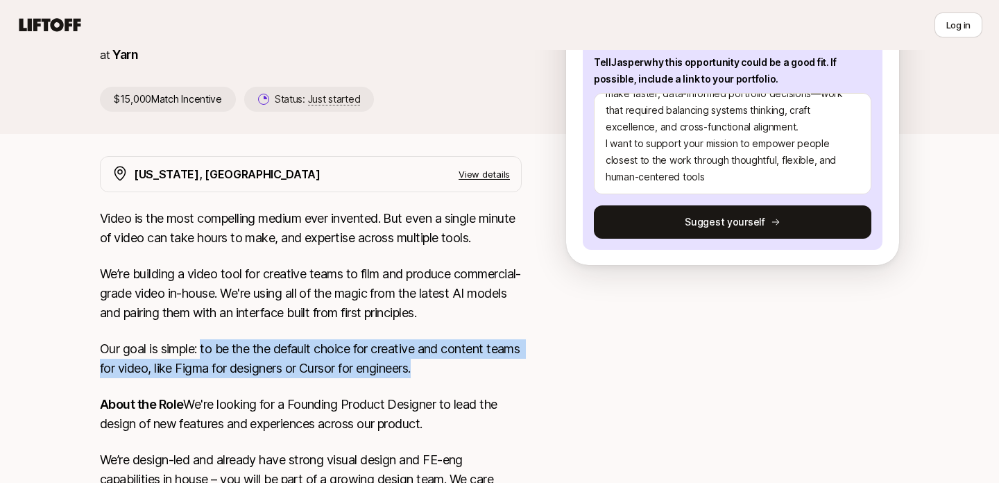
scroll to position [164, 0]
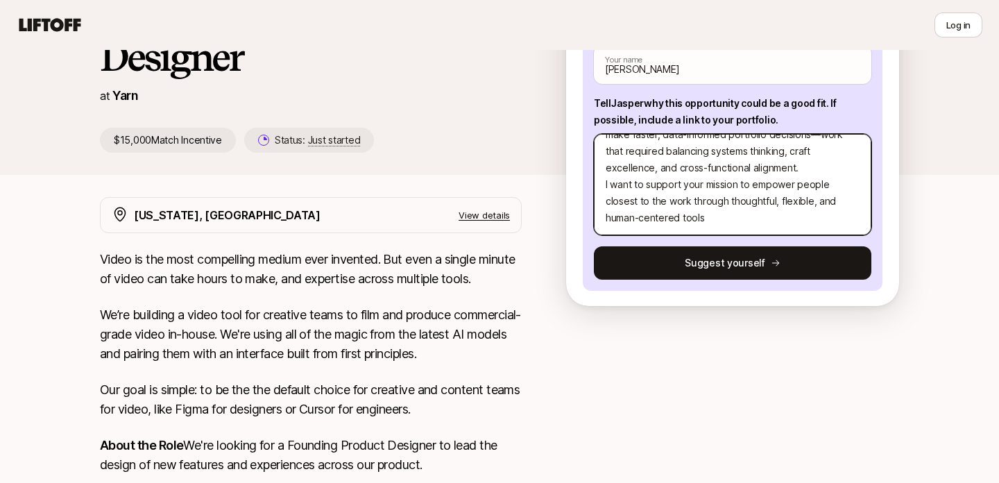
drag, startPoint x: 755, startPoint y: 183, endPoint x: 768, endPoint y: 218, distance: 37.1
click at [768, 218] on textarea "Hi Jasper, My name is Sofiya and I'm a Product Designer with experience designi…" at bounding box center [732, 184] width 277 height 101
type textarea "x"
type textarea "Hi Jasper, My name is Sofiya and I'm a Product Designer with experience designi…"
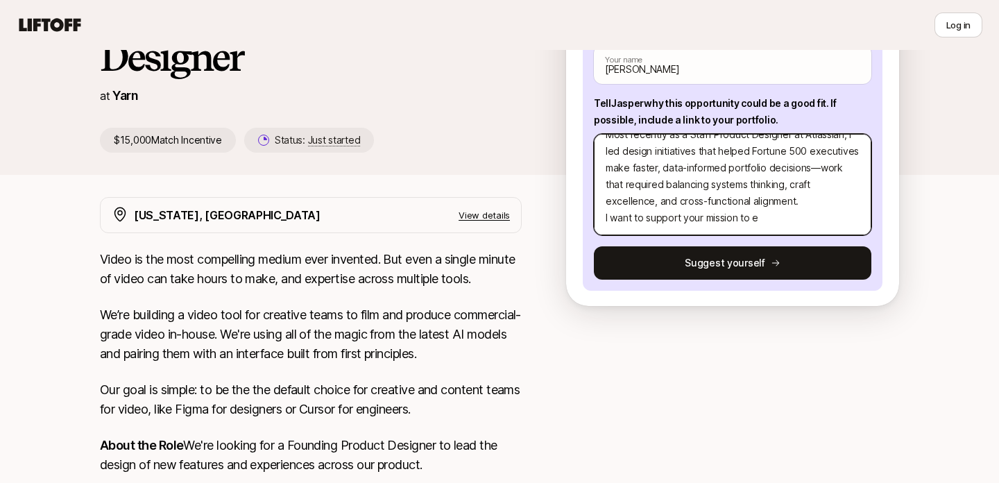
type textarea "x"
type textarea "Hi Jasper, My name is Sofiya and I'm a Product Designer with experience designi…"
paste textarea "to be the the default choice for creative and content teams for video, like Fig…"
type textarea "x"
type textarea "Hi Jasper, My name is Sofiya and I'm a Product Designer with experience designi…"
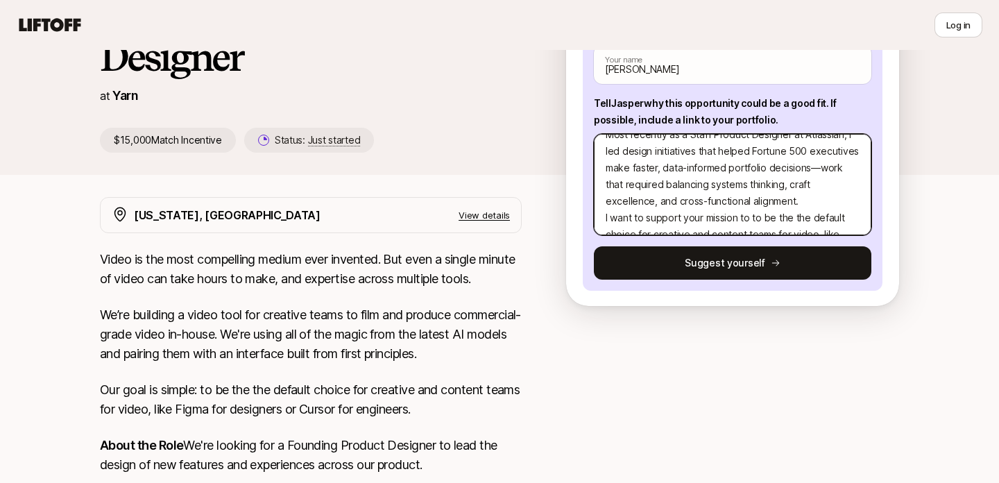
scroll to position [133, 0]
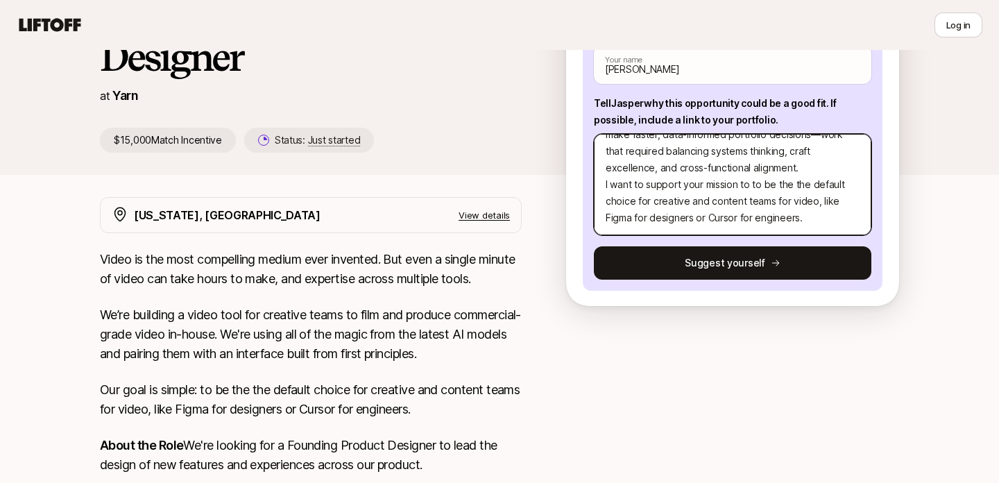
drag, startPoint x: 753, startPoint y: 183, endPoint x: 763, endPoint y: 183, distance: 10.4
click at [763, 183] on textarea "Hi Jasper, My name is Sofiya and I'm a Product Designer with experience designi…" at bounding box center [732, 184] width 277 height 101
type textarea "x"
type textarea "Hi Jasper, My name is Sofiya and I'm a Product Designer with experience designi…"
click at [807, 216] on textarea "Hi Jasper, My name is Sofiya and I'm a Product Designer with experience designi…" at bounding box center [732, 184] width 277 height 101
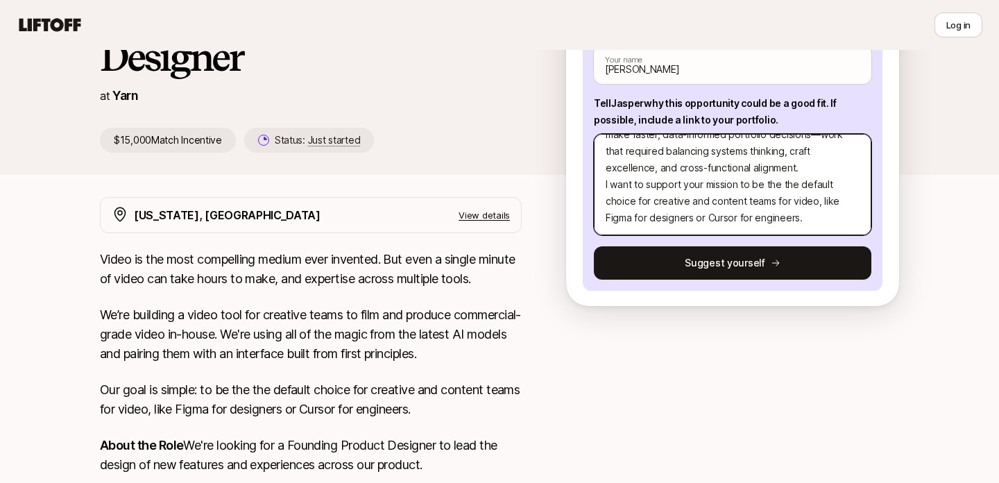
type textarea "x"
type textarea "Hi Jasper, My name is Sofiya and I'm a Product Designer with experience designi…"
paste textarea "I’d love the opportunity to bring my expertise in enterprise design, systems st…"
type textarea "x"
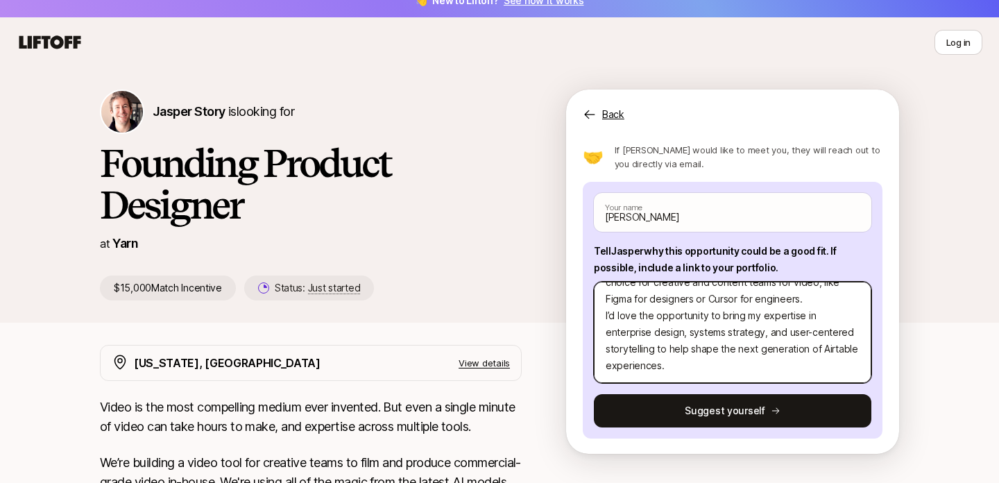
scroll to position [0, 0]
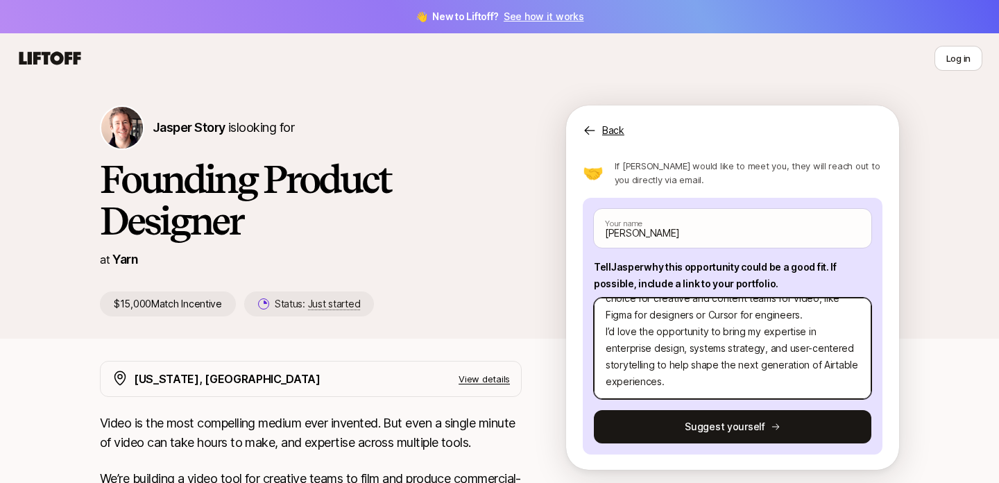
drag, startPoint x: 820, startPoint y: 366, endPoint x: 853, endPoint y: 367, distance: 32.6
click at [854, 367] on textarea "Hi Jasper, My name is Sofiya and I'm a Product Designer with experience designi…" at bounding box center [732, 347] width 277 height 101
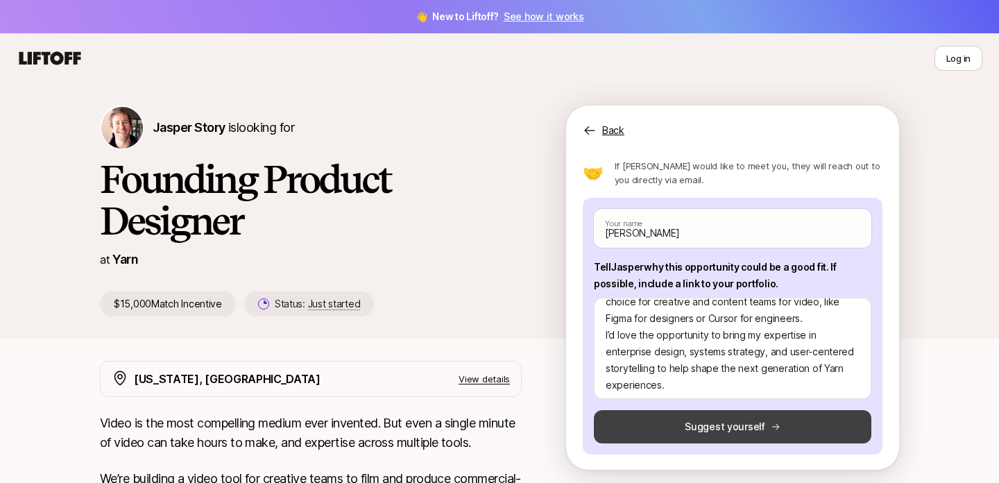
click at [723, 424] on button "Suggest yourself" at bounding box center [732, 426] width 277 height 33
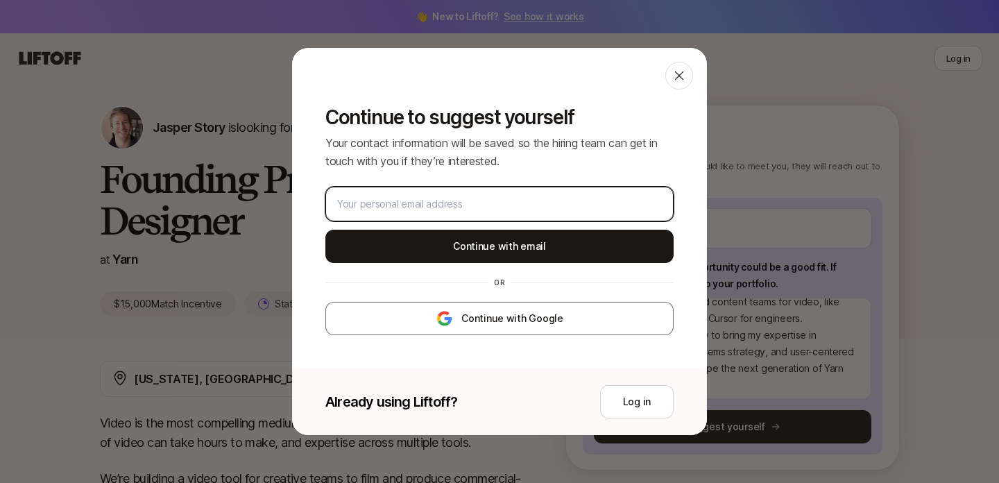
click at [478, 207] on input "email" at bounding box center [499, 204] width 325 height 17
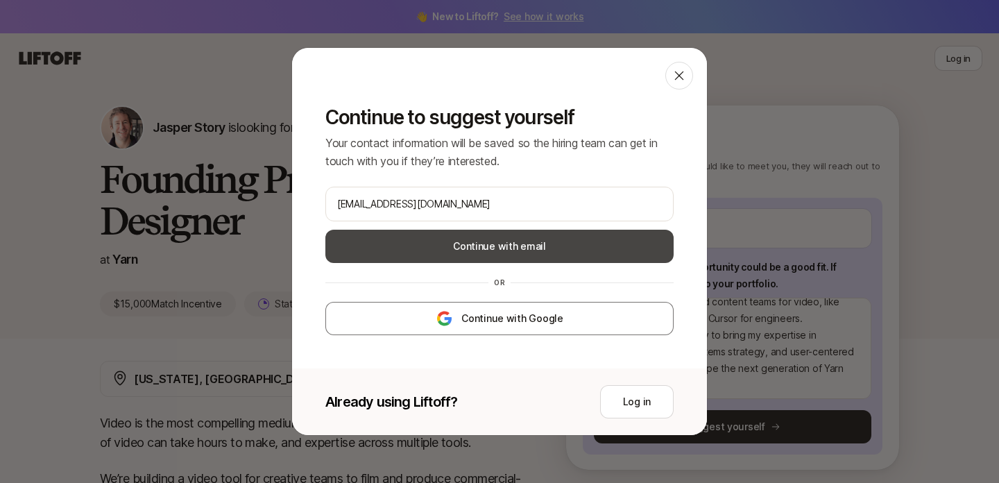
click at [494, 249] on button "Continue with email" at bounding box center [499, 246] width 348 height 33
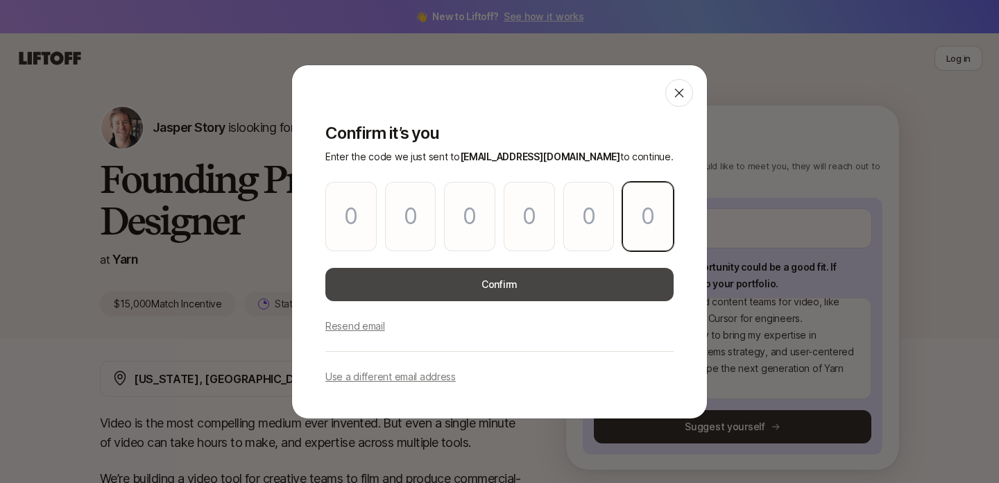
paste input "3"
click at [451, 275] on button "Confirm" at bounding box center [499, 284] width 348 height 33
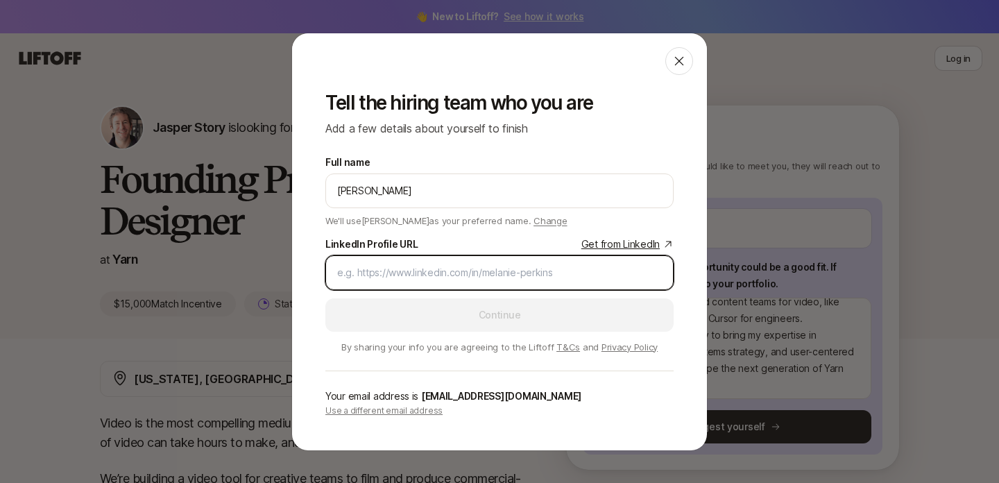
paste input "http://www.linkedin.com/in/sofiya-urumova"
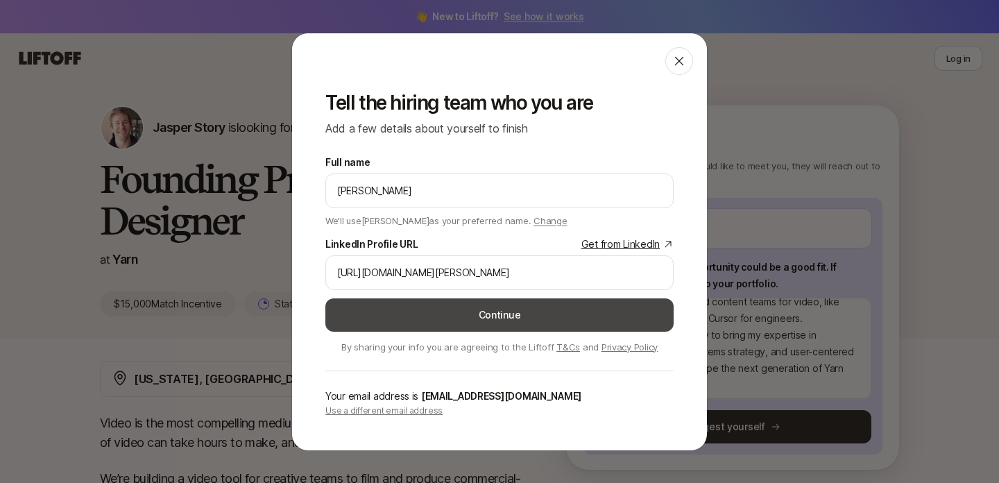
click at [408, 318] on button "Continue" at bounding box center [499, 314] width 348 height 33
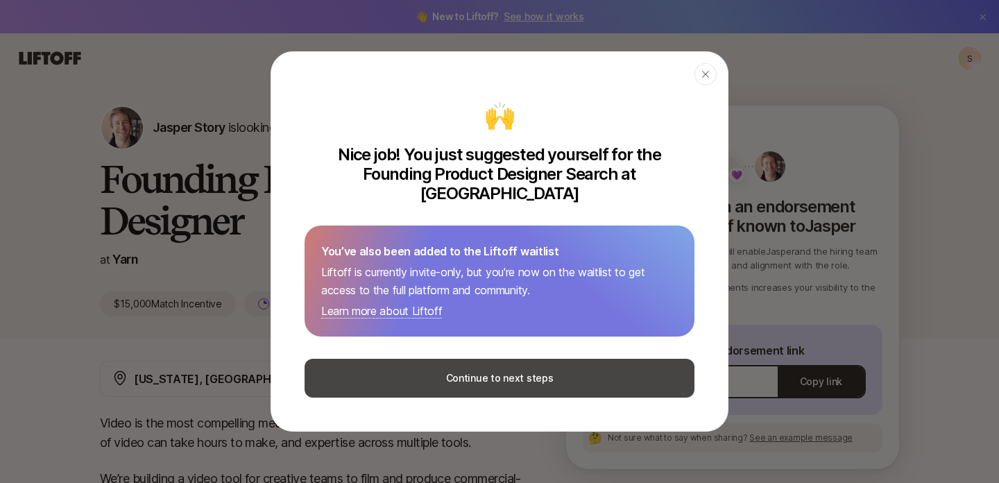
click at [496, 366] on button "Continue to next steps" at bounding box center [499, 378] width 390 height 39
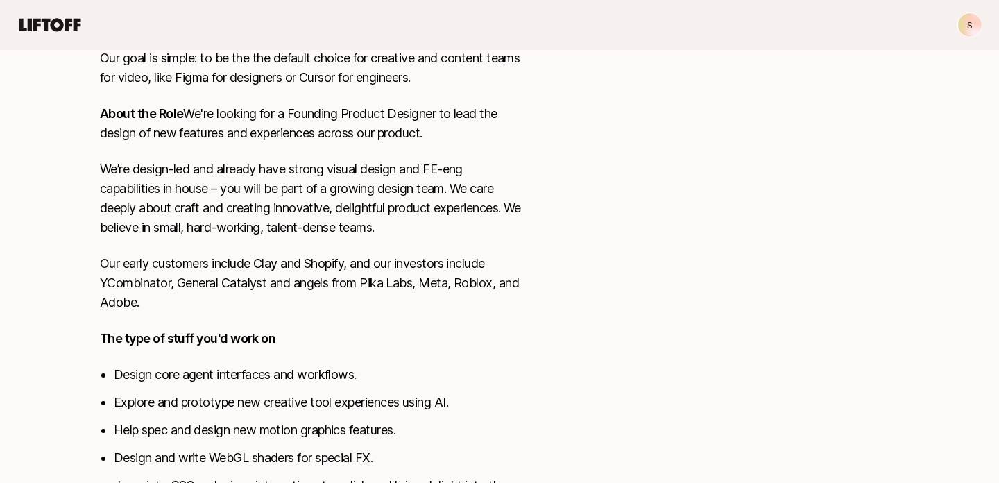
scroll to position [101, 0]
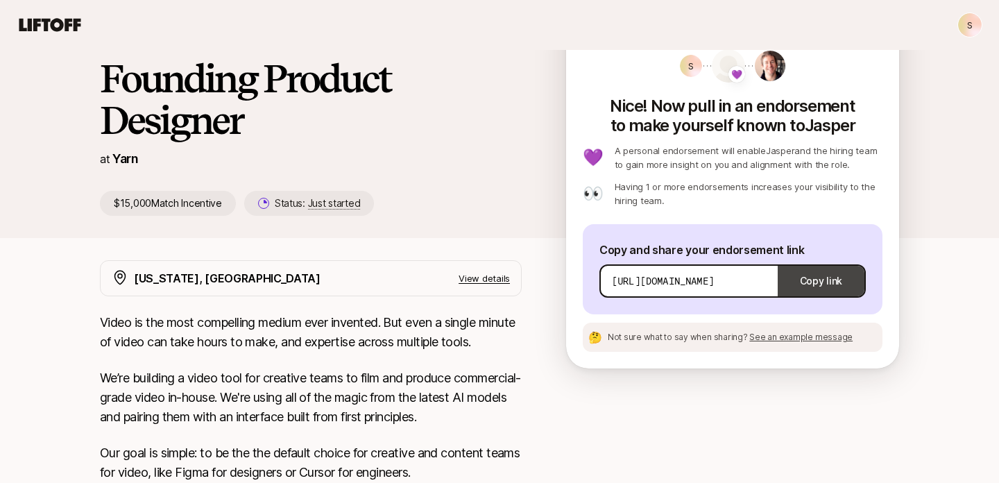
click at [813, 281] on button "Copy link" at bounding box center [820, 280] width 87 height 39
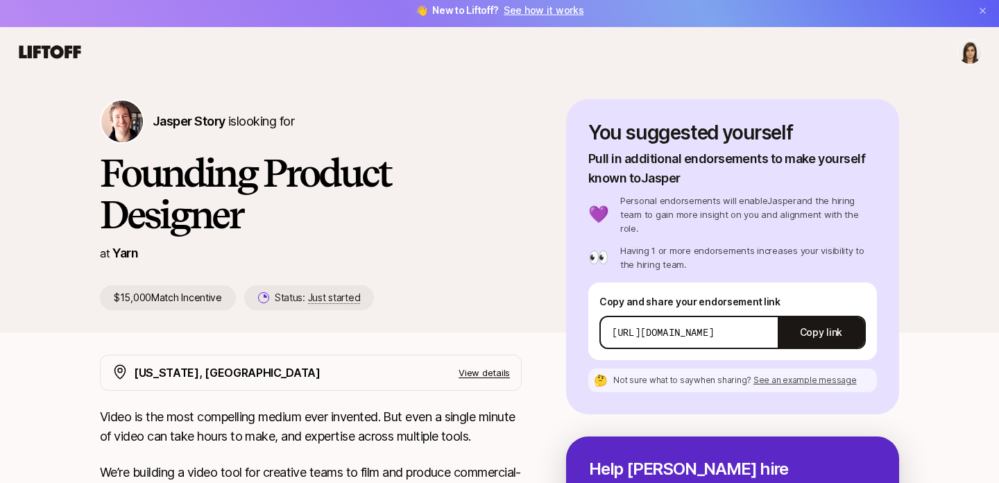
scroll to position [8, 0]
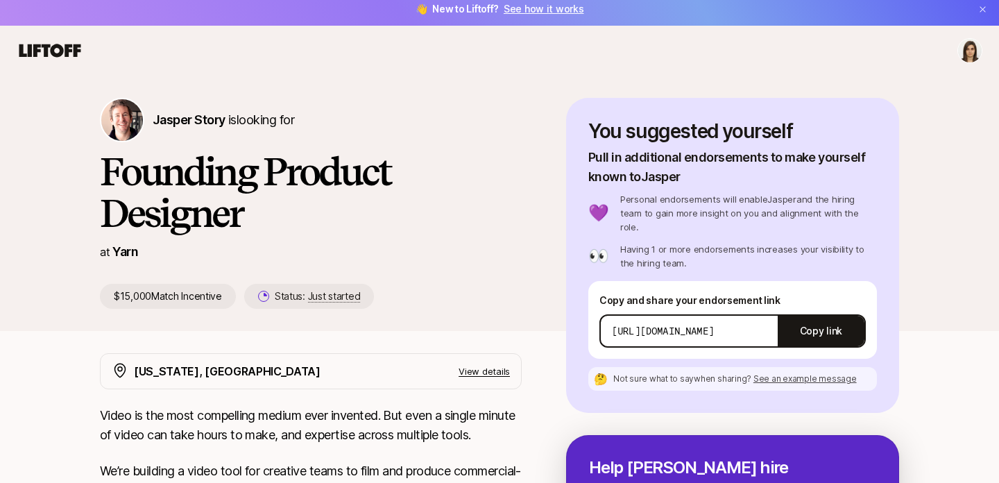
click at [476, 371] on p "View details" at bounding box center [483, 371] width 51 height 14
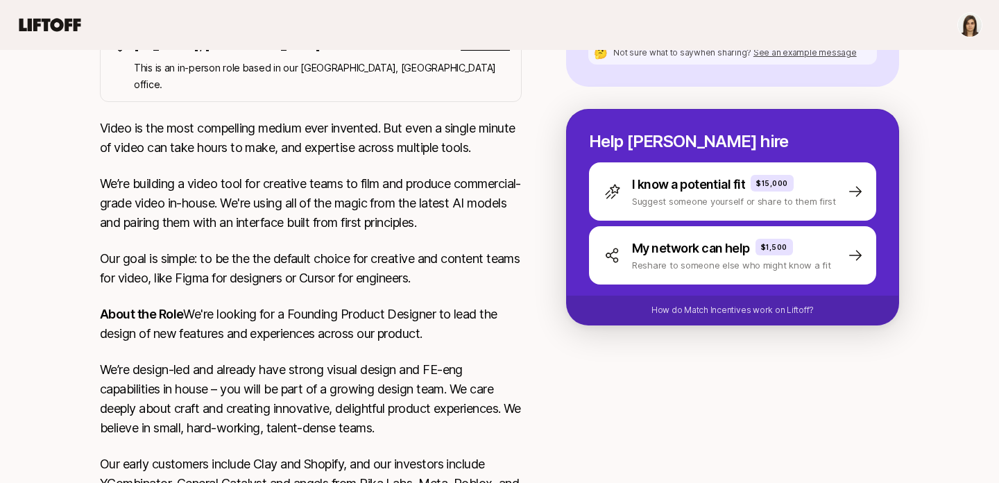
scroll to position [336, 0]
